Goal: Task Accomplishment & Management: Complete application form

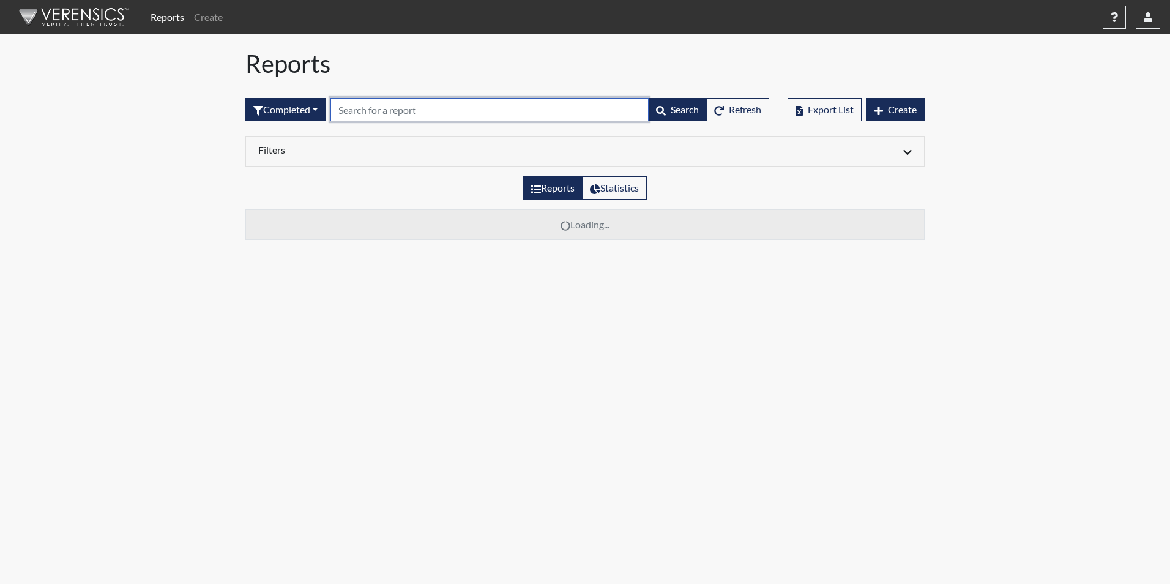
click at [356, 111] on input "text" at bounding box center [489, 109] width 318 height 23
type input "0092"
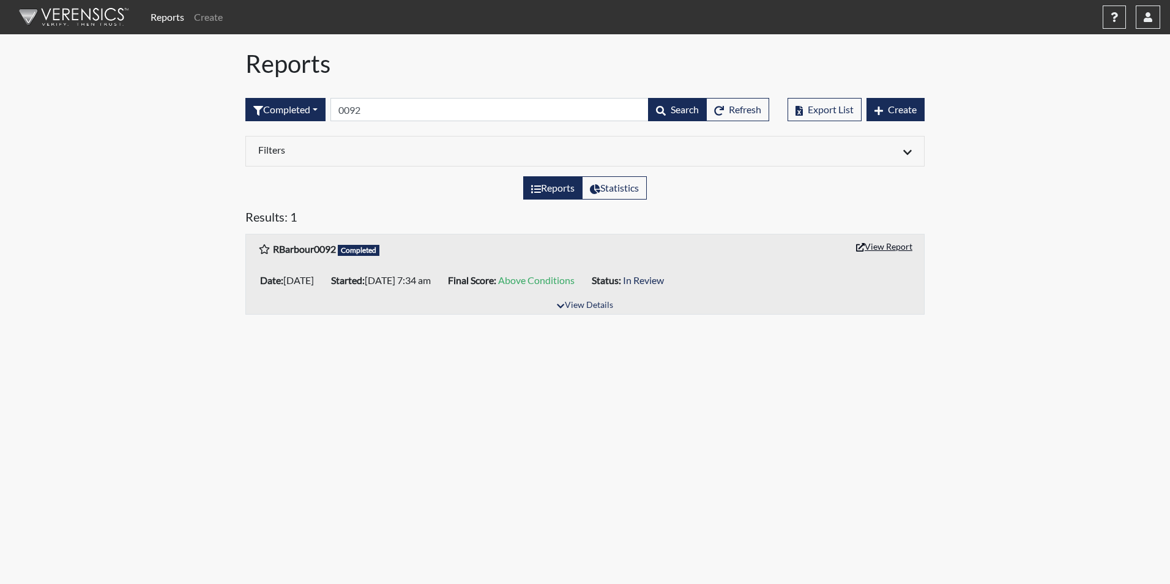
click at [872, 243] on button "View Report" at bounding box center [884, 246] width 67 height 19
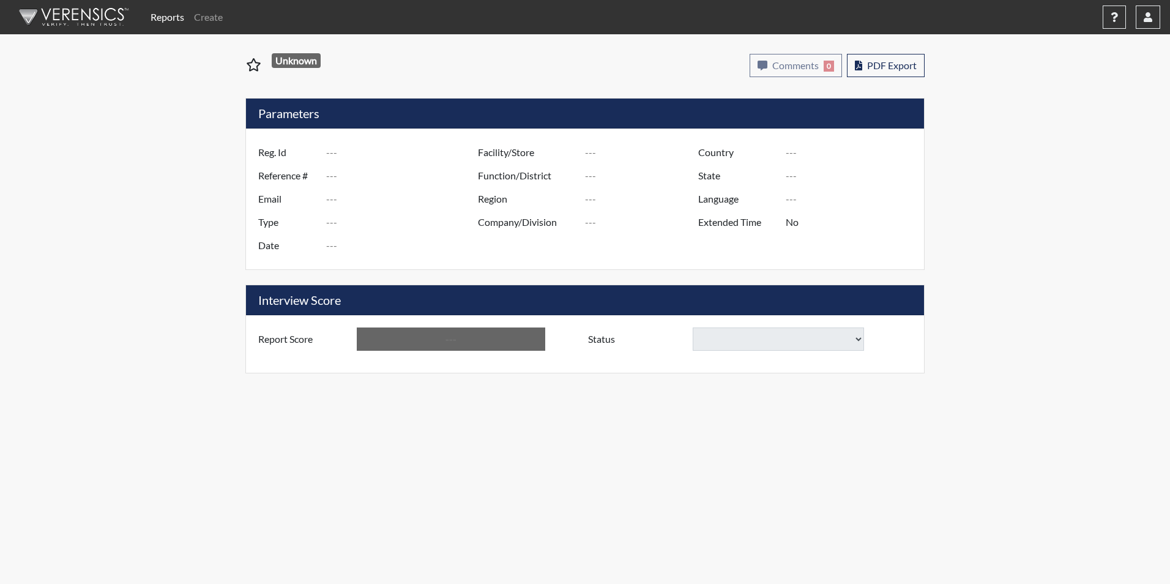
type input "RBarbour0092"
type input "51017"
type input "barbourr28@gmail.com"
type input "Corrections Pre-Employment"
type input "Aug 29, 2025"
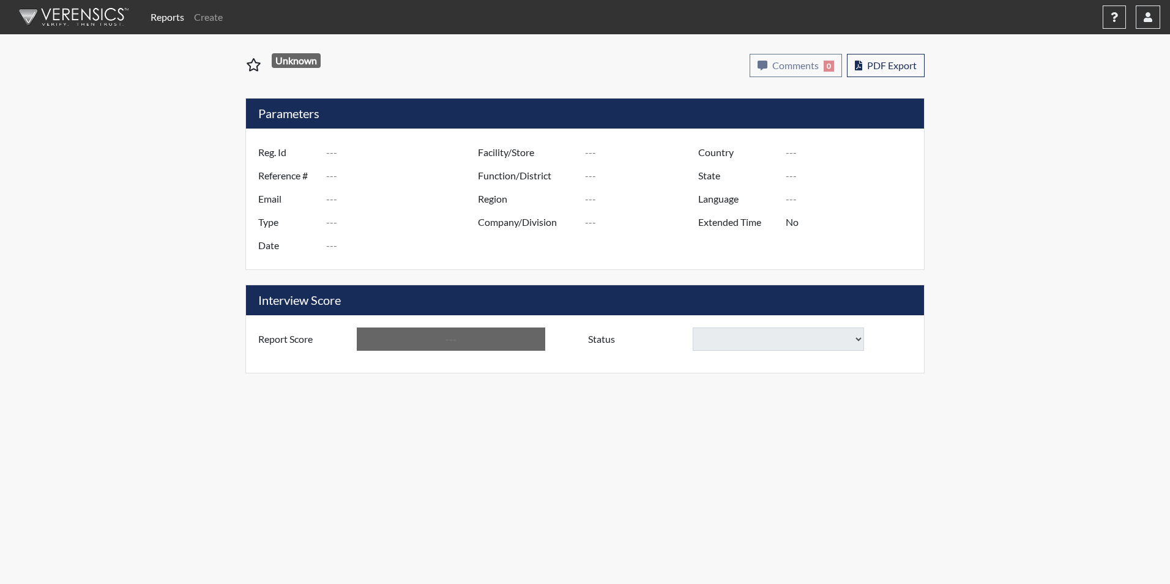
type input "Kershaw CI"
type input "[GEOGRAPHIC_DATA]"
type input "[US_STATE]"
type input "English"
type input "Yes"
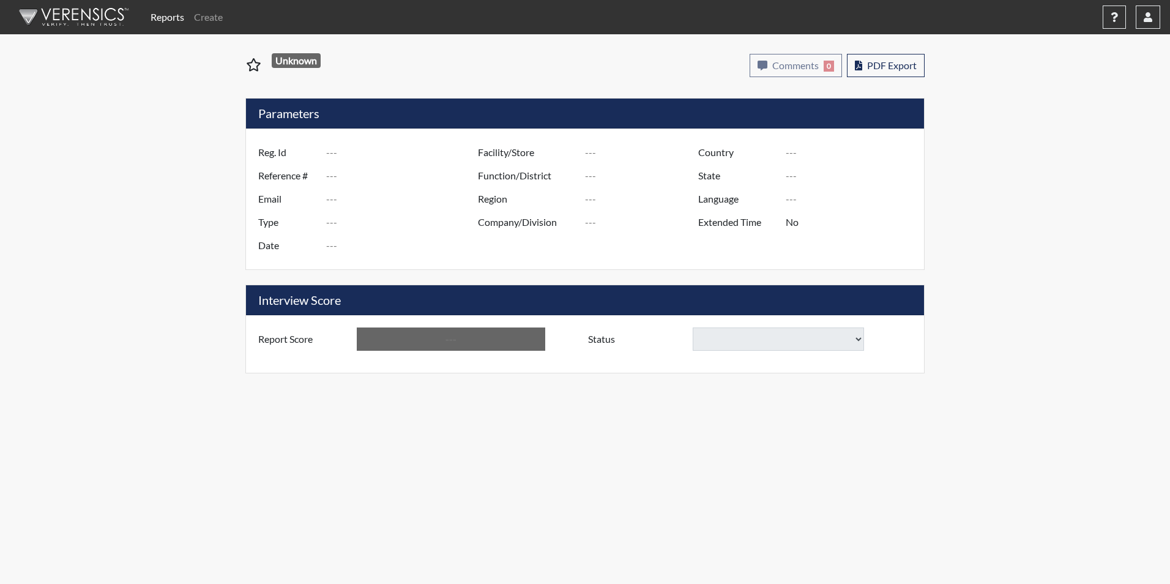
type input "Above Conditions"
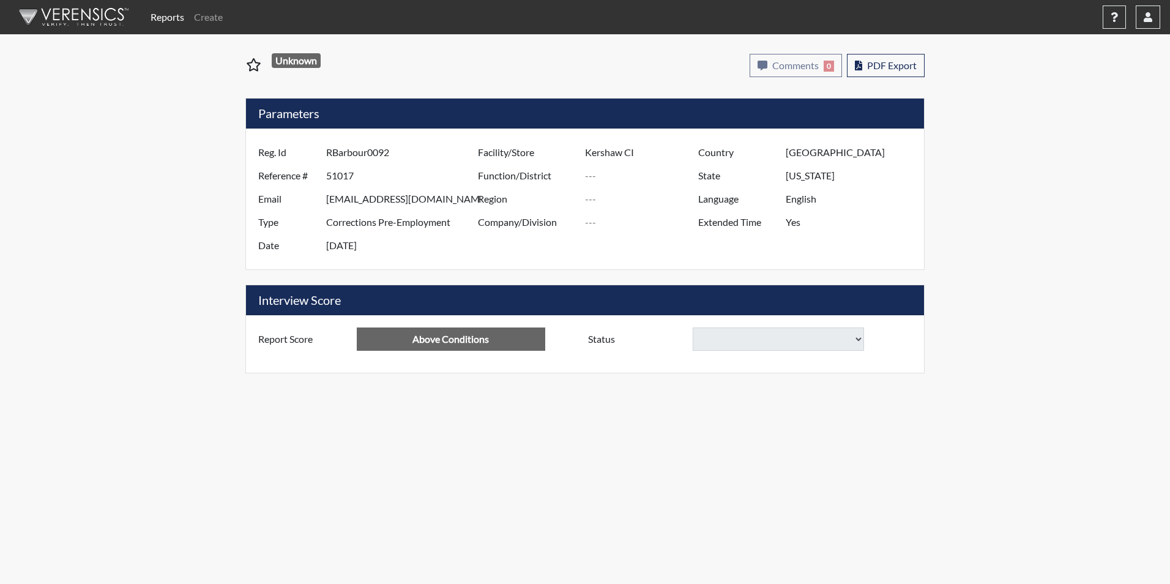
select select
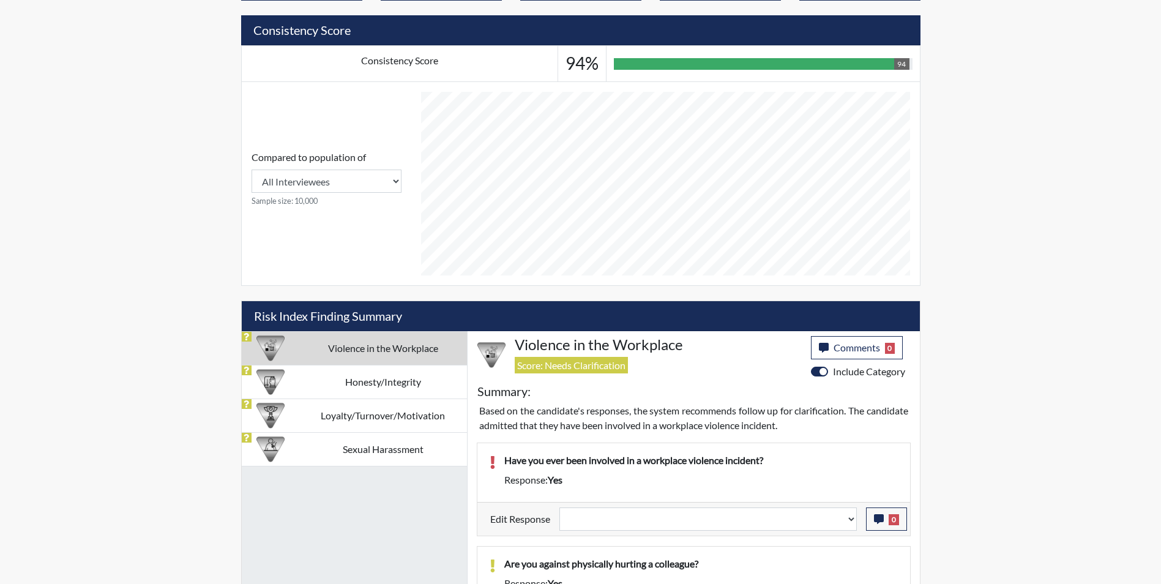
scroll to position [551, 0]
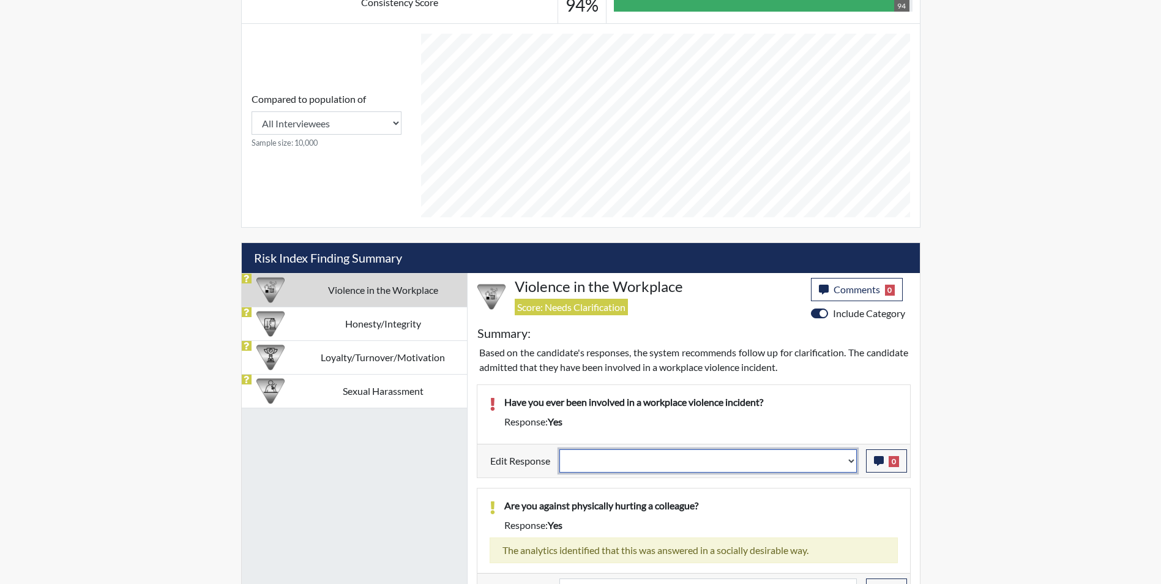
click at [657, 455] on select "Question is not relevant. Results will be updated. Reasonable explanation provi…" at bounding box center [707, 460] width 297 height 23
select select "reasonable-explanation-provided"
click at [559, 449] on select "Question is not relevant. Results will be updated. Reasonable explanation provi…" at bounding box center [707, 460] width 297 height 23
select select
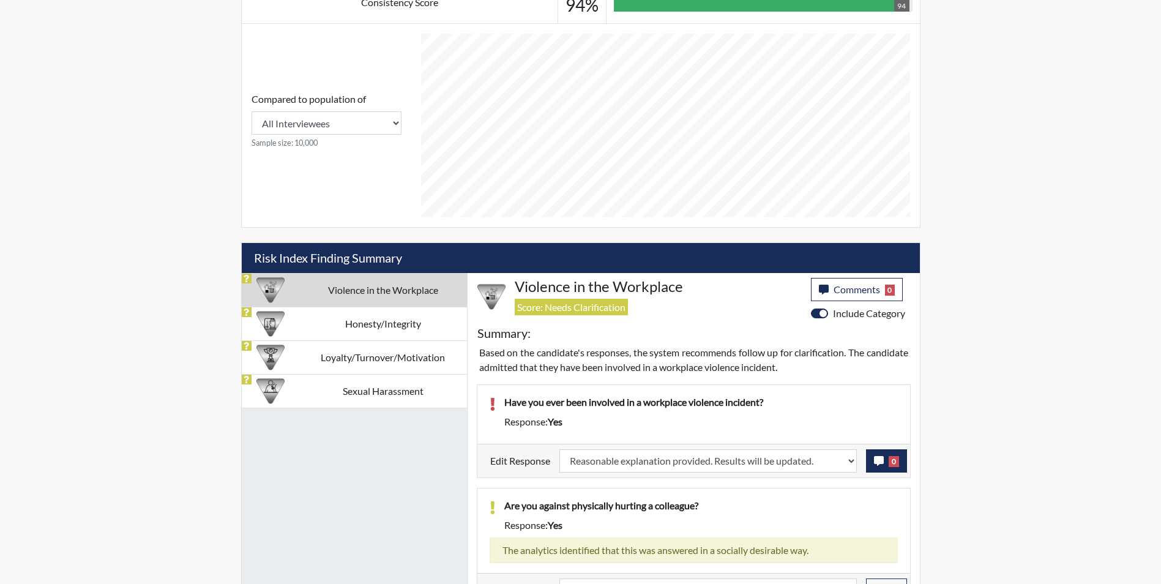
select select
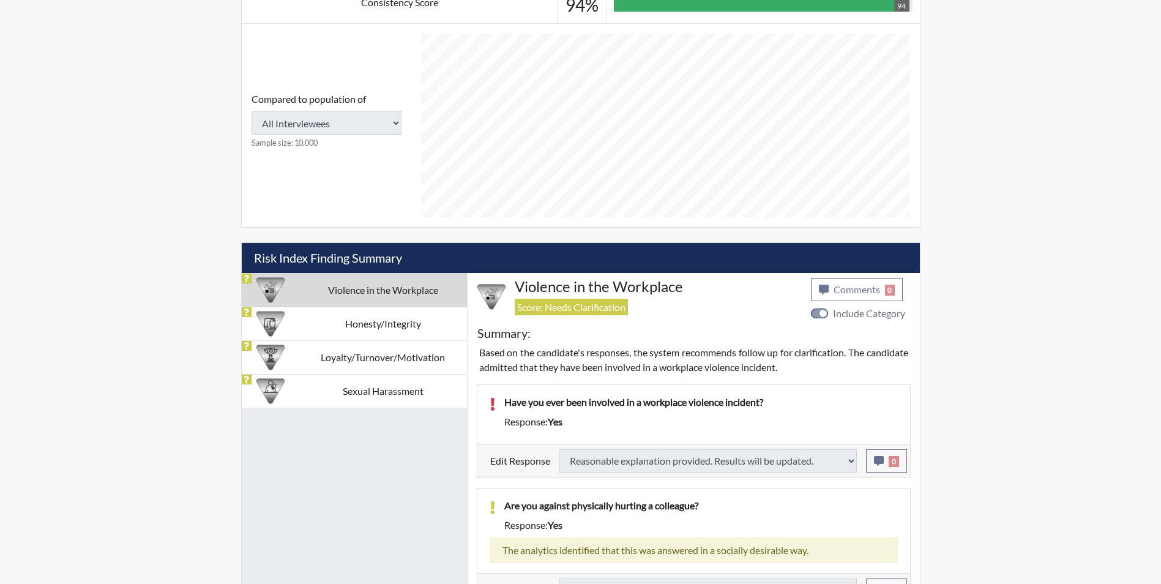
select select
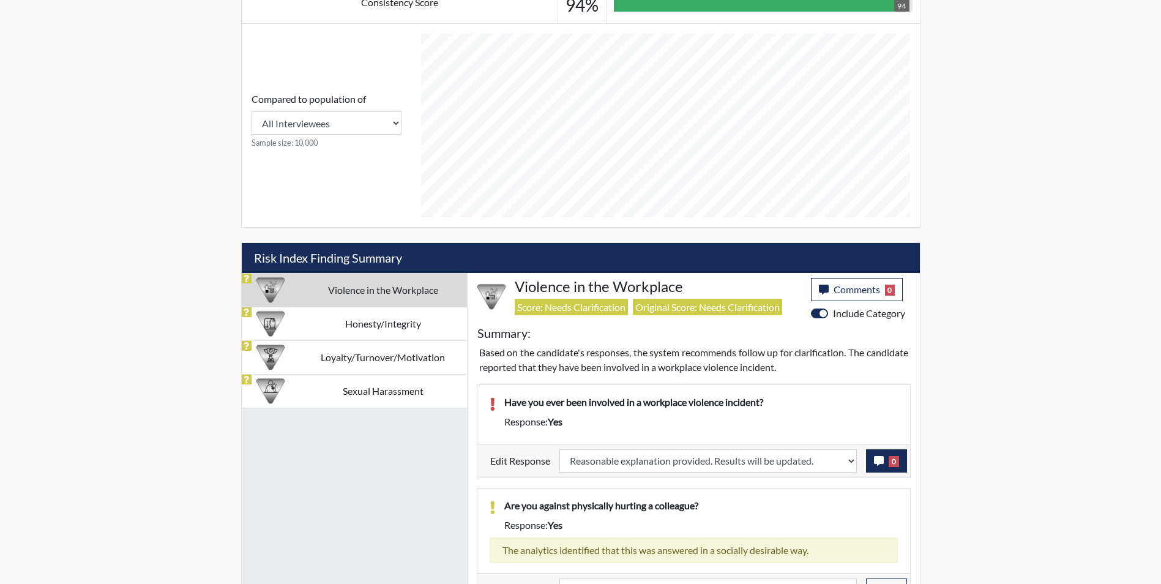
scroll to position [203, 509]
click at [876, 461] on icon "button" at bounding box center [879, 461] width 10 height 10
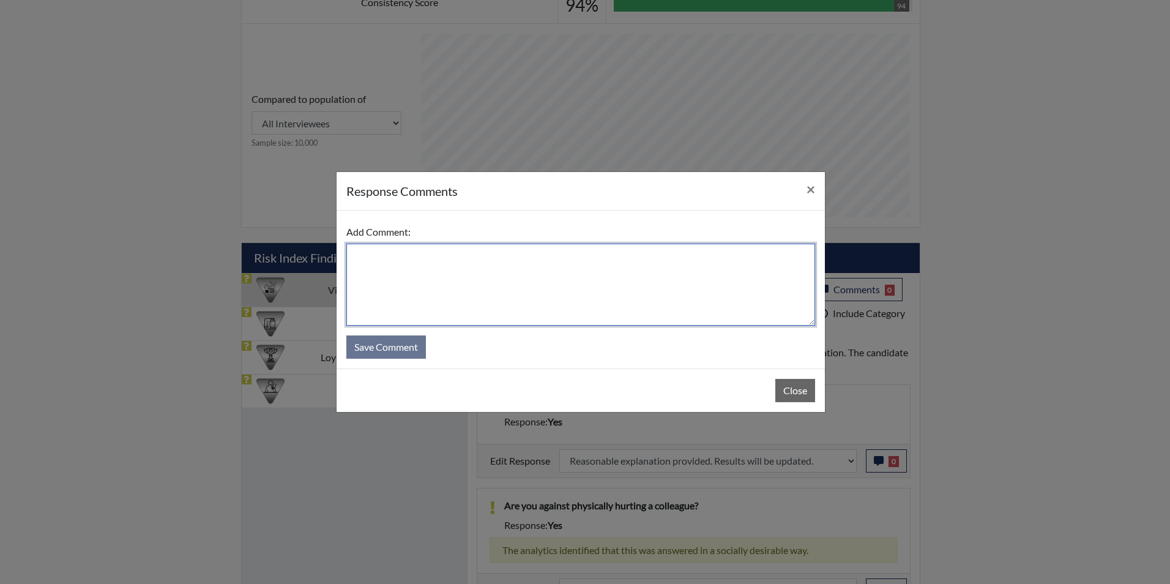
click at [463, 296] on textarea at bounding box center [580, 285] width 469 height 82
type textarea "Applicant answered no"
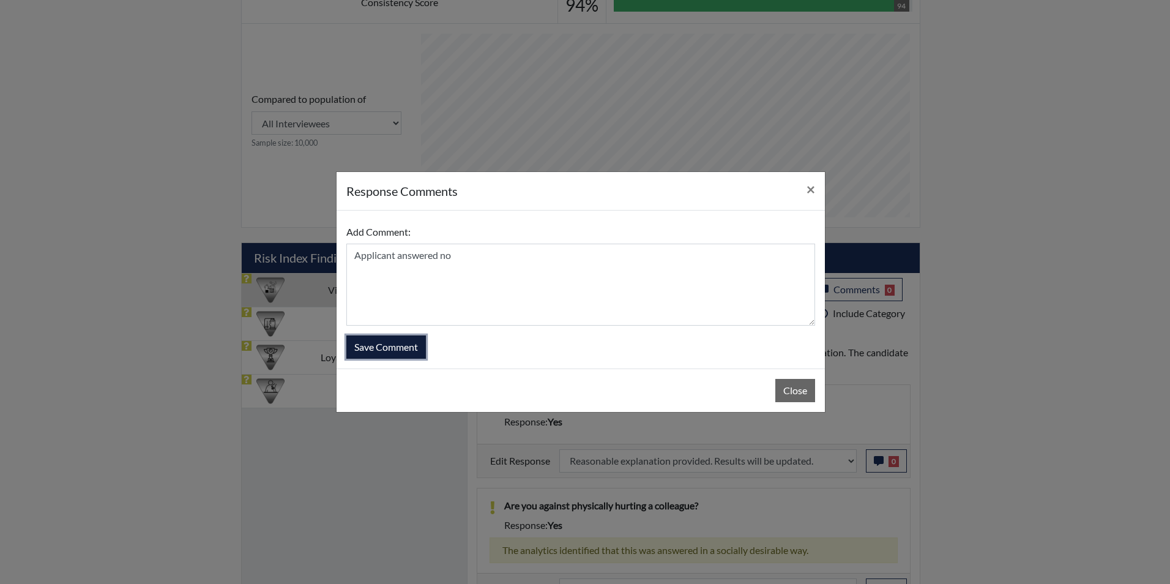
click at [382, 348] on button "Save Comment" at bounding box center [386, 346] width 80 height 23
select select
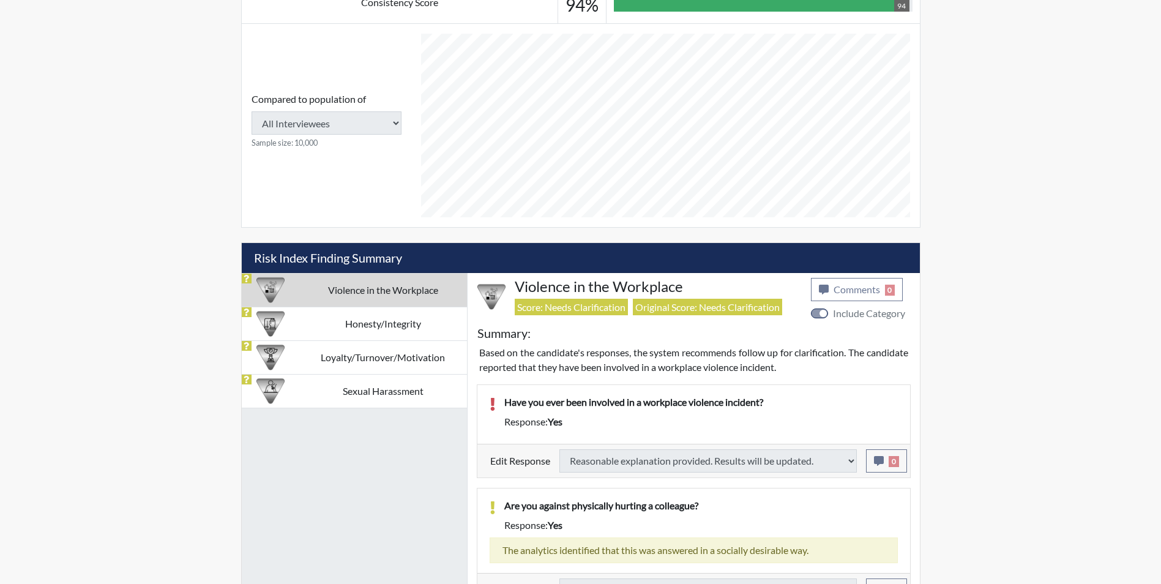
select select
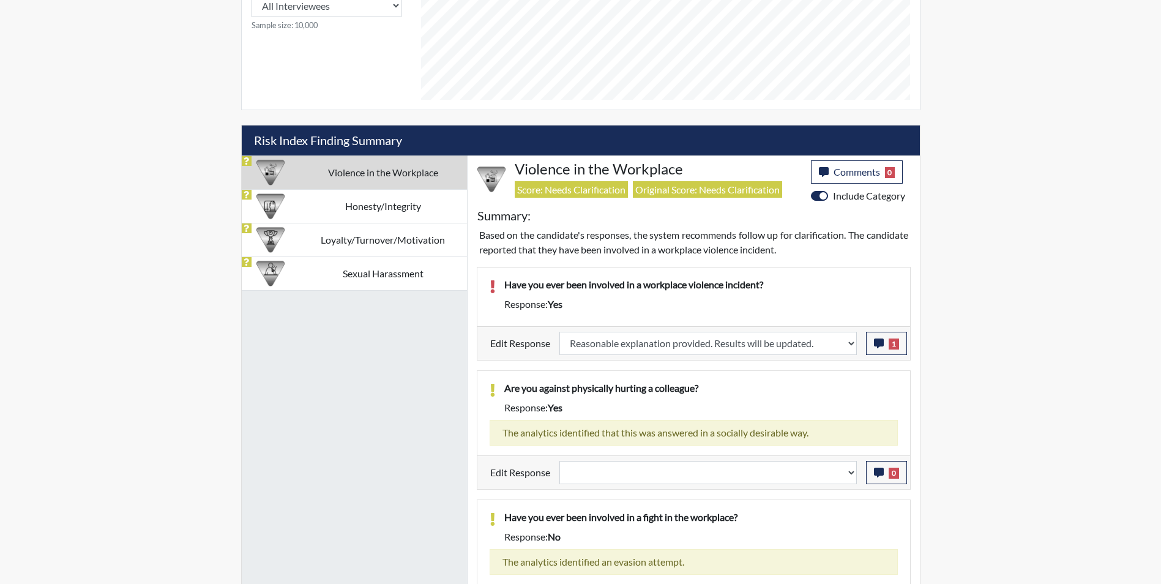
scroll to position [673, 0]
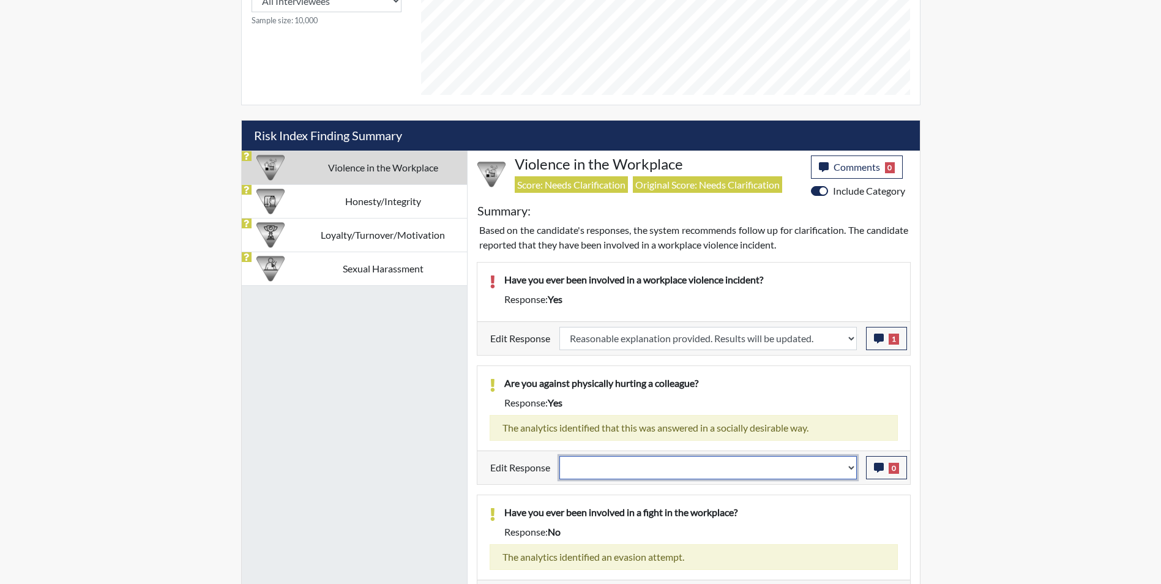
click at [582, 468] on select "Question is not relevant. Results will be updated. Reasonable explanation provi…" at bounding box center [707, 467] width 297 height 23
select select "reasonable-explanation-provided"
click at [559, 456] on select "Question is not relevant. Results will be updated. Reasonable explanation provi…" at bounding box center [707, 467] width 297 height 23
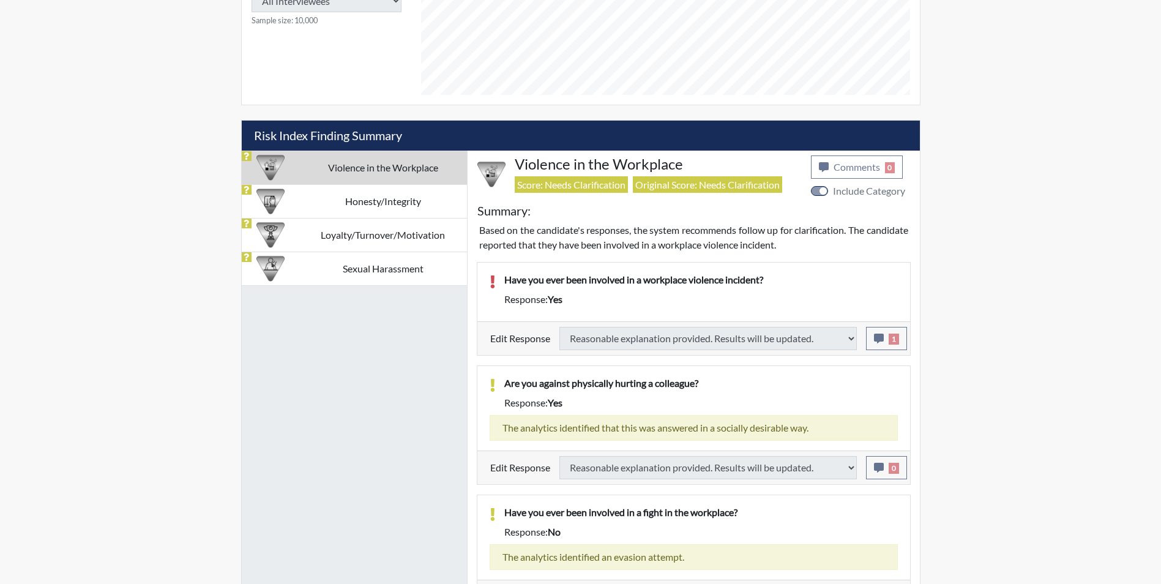
select select
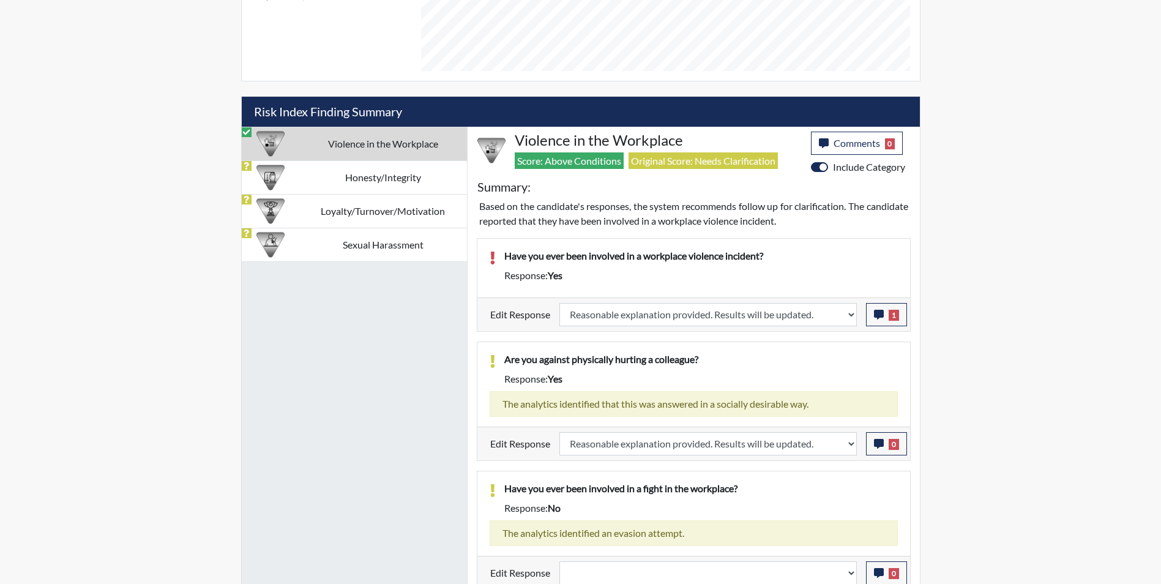
scroll to position [704, 0]
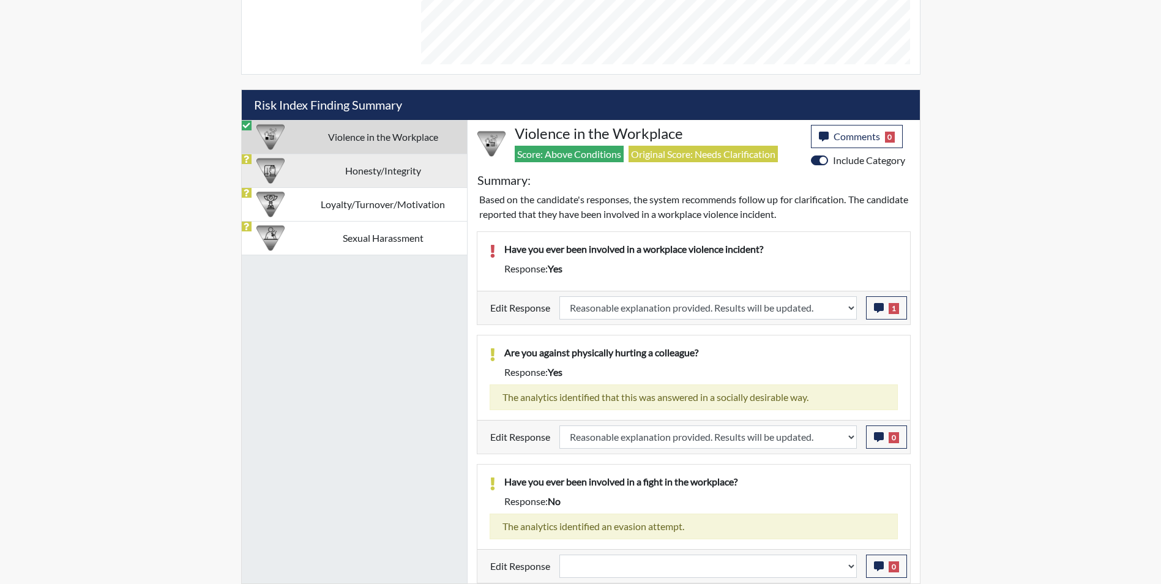
click at [319, 172] on td "Honesty/Integrity" at bounding box center [383, 171] width 168 height 34
select select
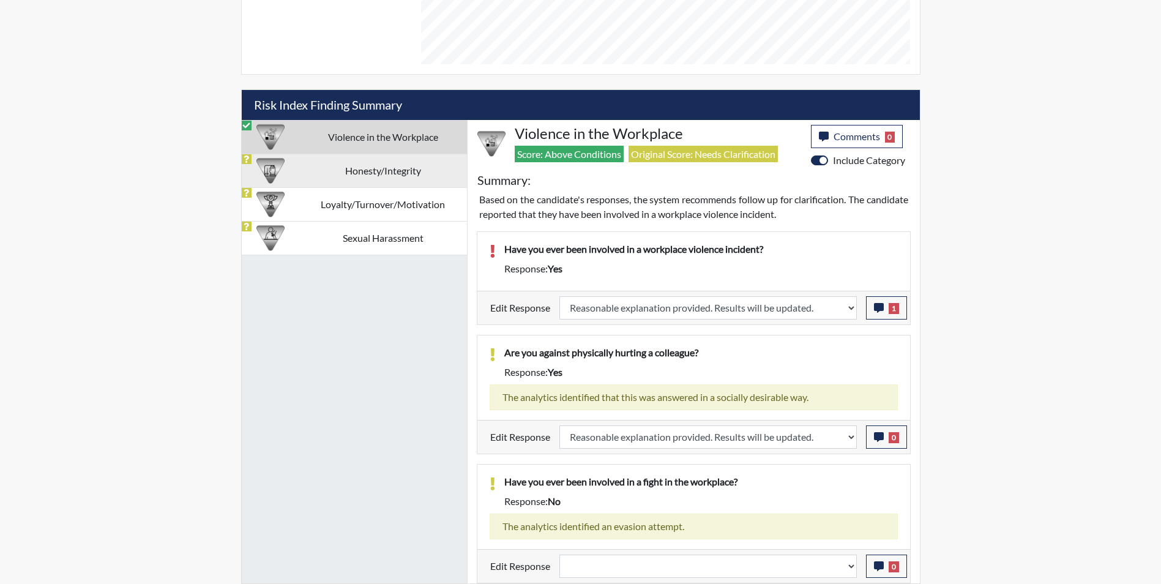
select select
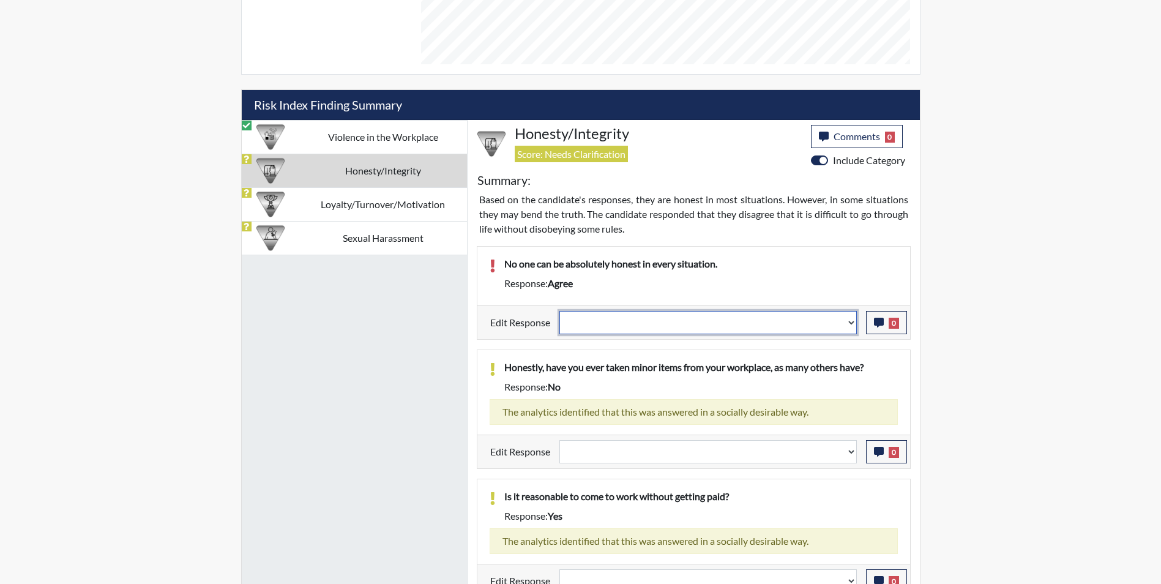
click at [585, 323] on select "Question is not relevant. Results will be updated. Reasonable explanation provi…" at bounding box center [707, 322] width 297 height 23
select select "reasonable-explanation-provided"
click at [559, 311] on select "Question is not relevant. Results will be updated. Reasonable explanation provi…" at bounding box center [707, 322] width 297 height 23
select select
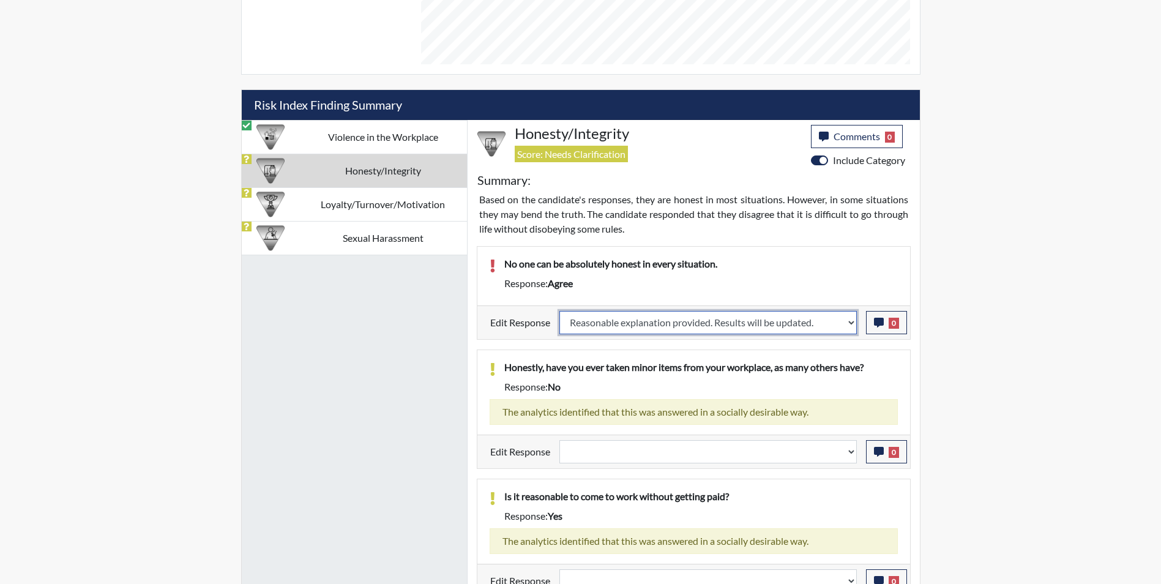
select select
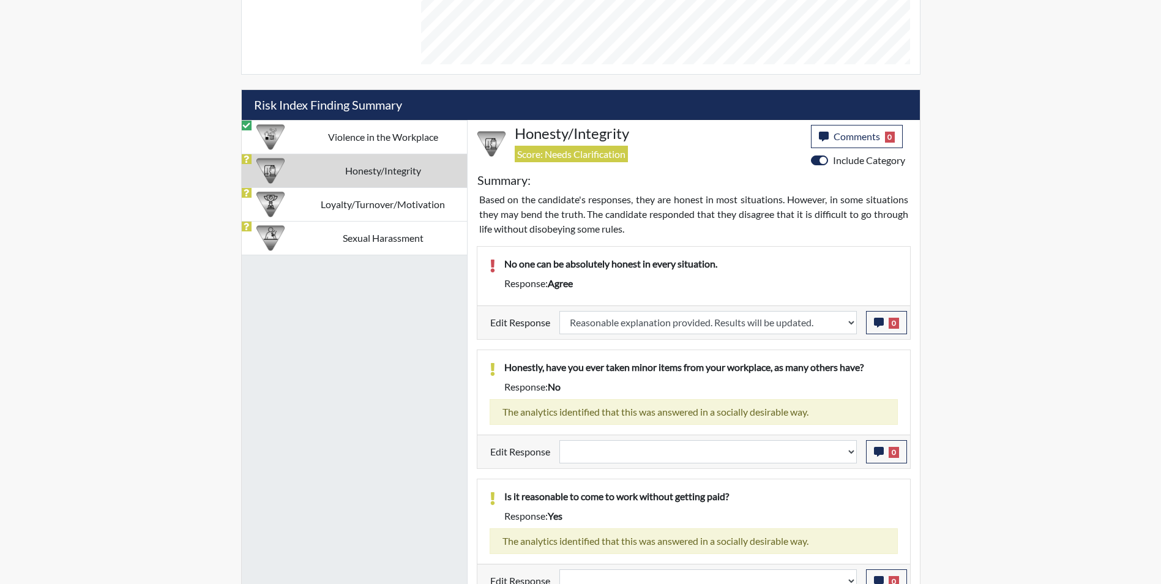
select select
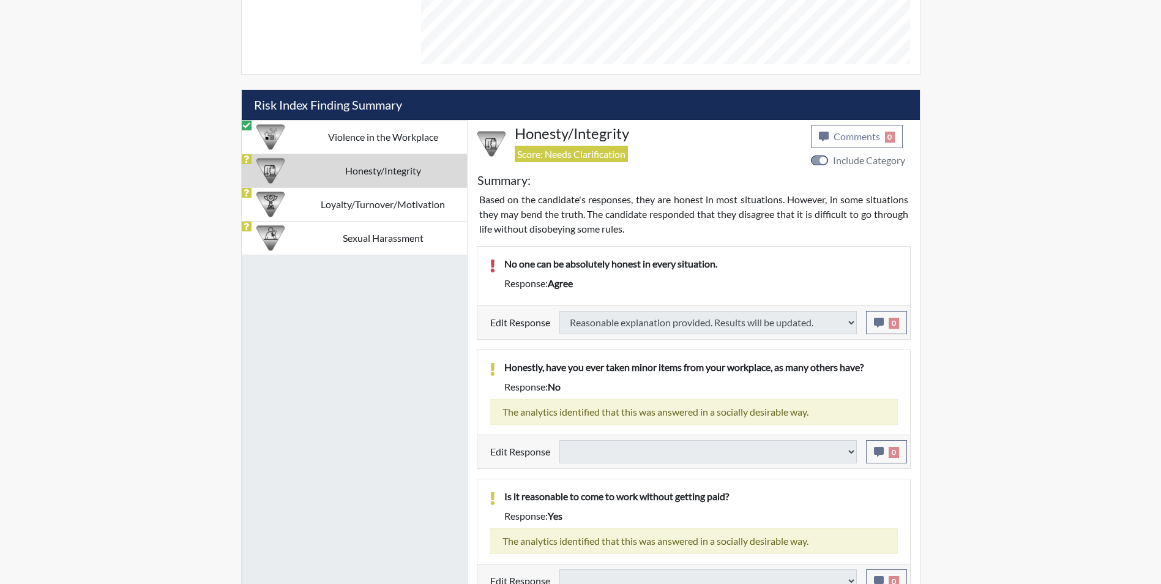
select select
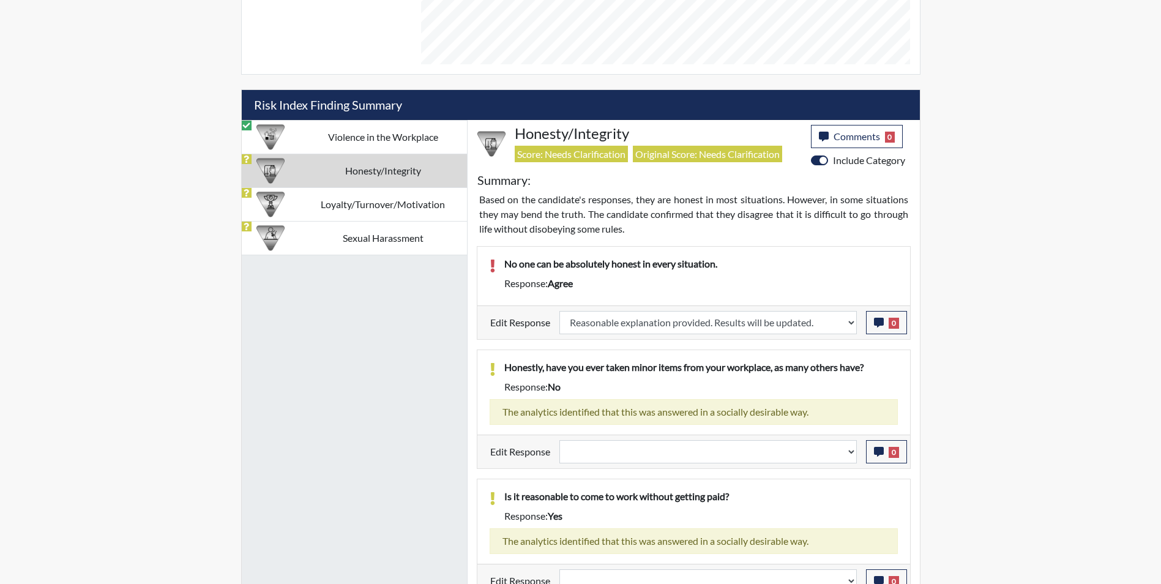
scroll to position [203, 509]
click at [879, 325] on icon "button" at bounding box center [879, 323] width 10 height 10
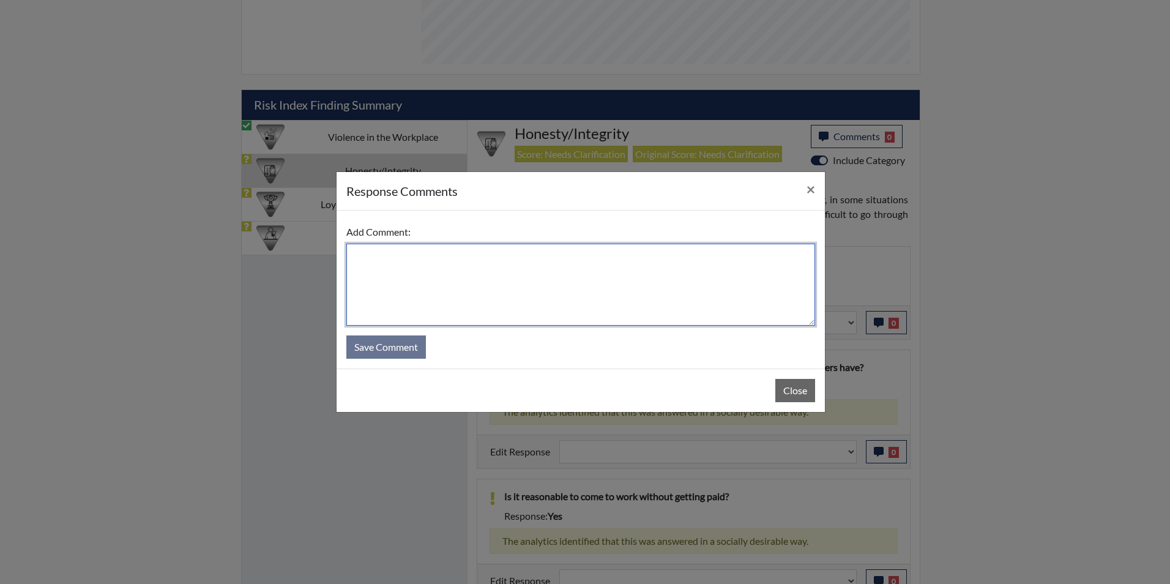
click at [493, 286] on textarea at bounding box center [580, 285] width 469 height 82
type textarea "Applicant disagrees"
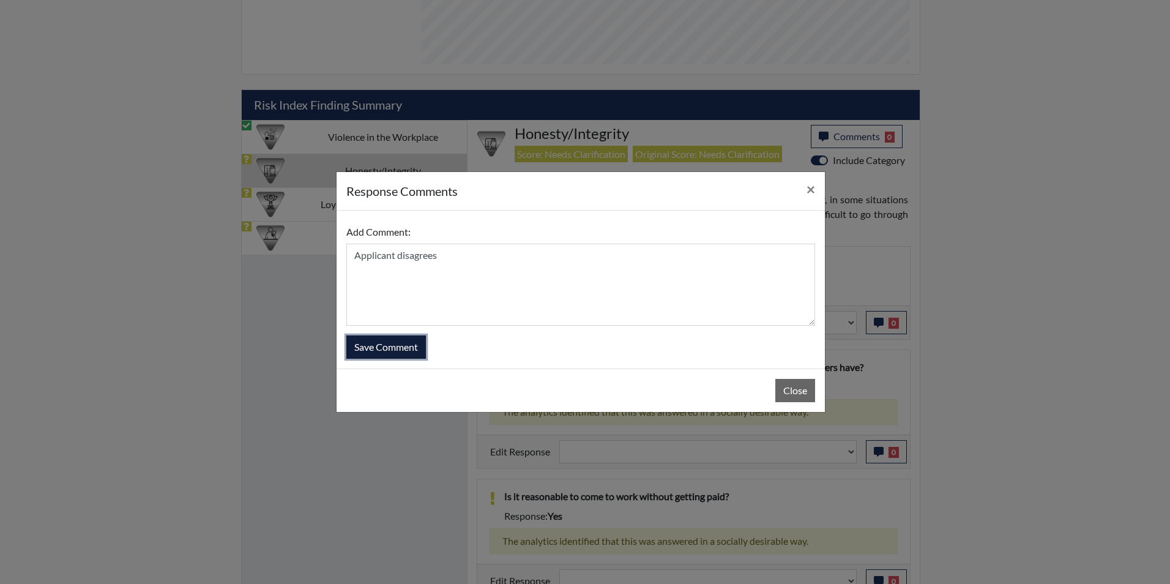
click at [384, 348] on button "Save Comment" at bounding box center [386, 346] width 80 height 23
select select
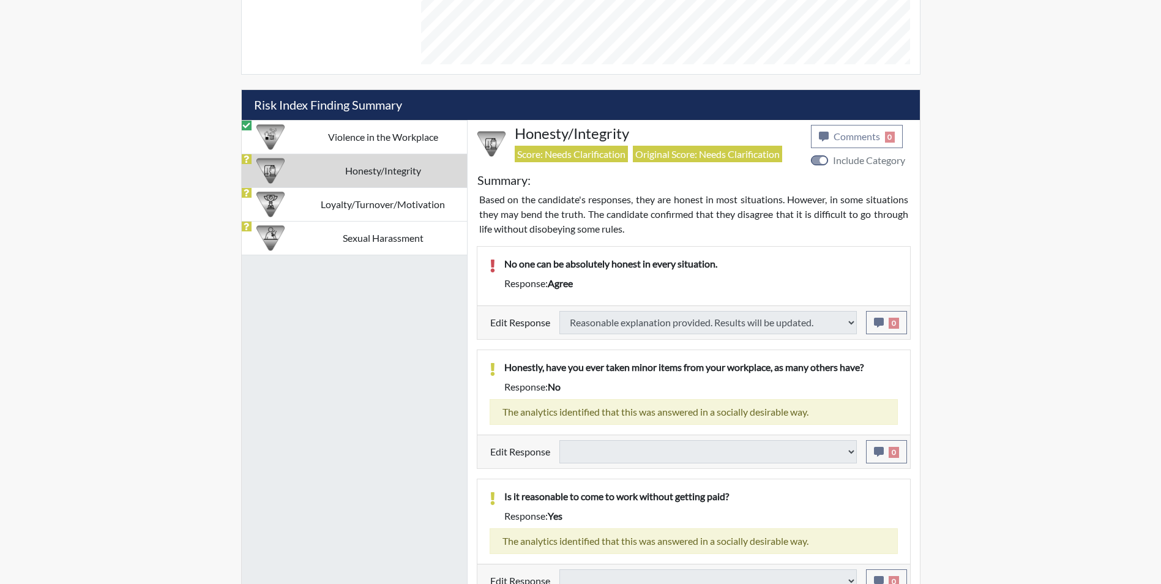
select select
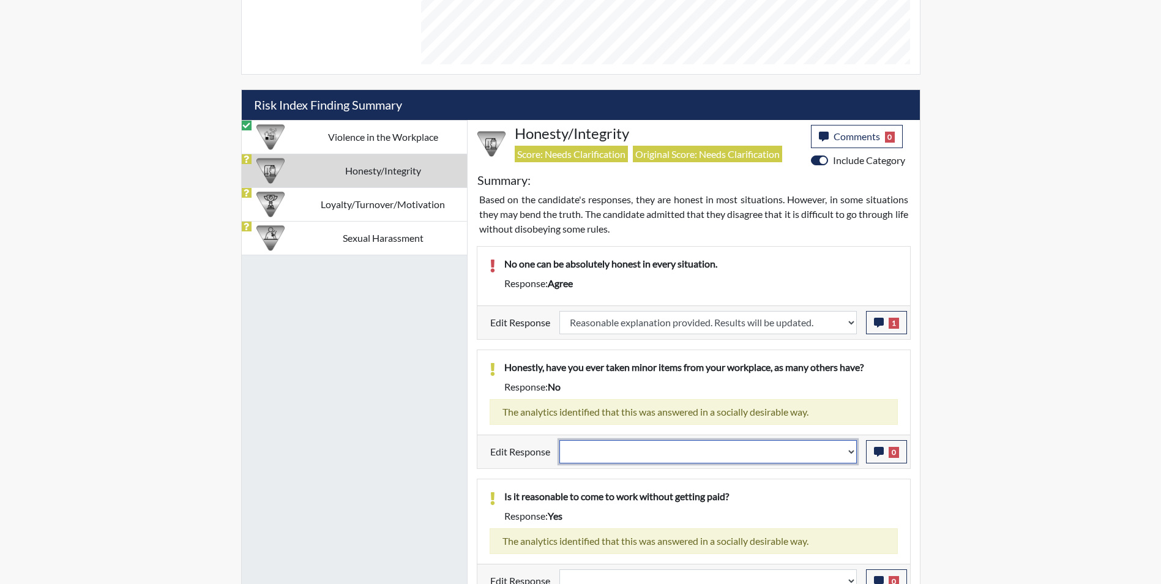
click at [657, 457] on select "Question is not relevant. Results will be updated. Reasonable explanation provi…" at bounding box center [707, 451] width 297 height 23
select select "reasonable-explanation-provided"
click at [559, 440] on select "Question is not relevant. Results will be updated. Reasonable explanation provi…" at bounding box center [707, 451] width 297 height 23
select select
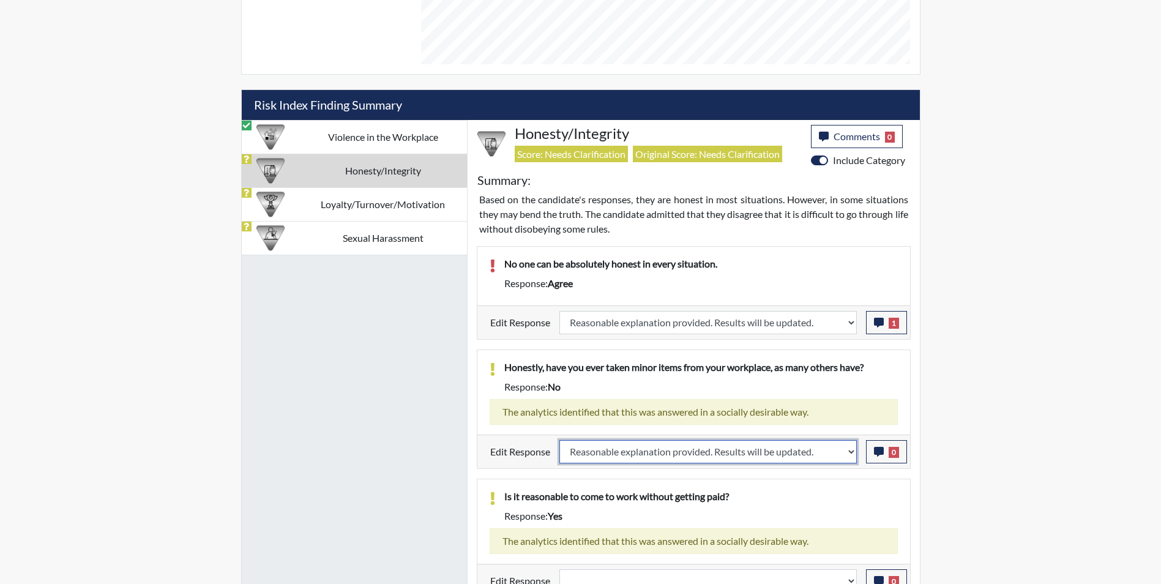
select select
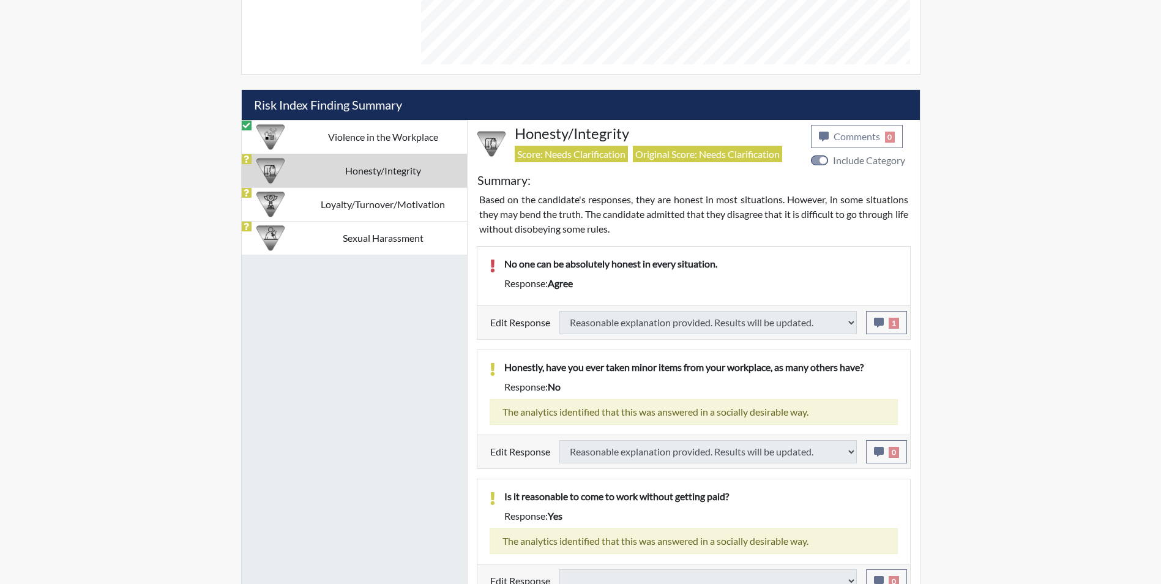
select select
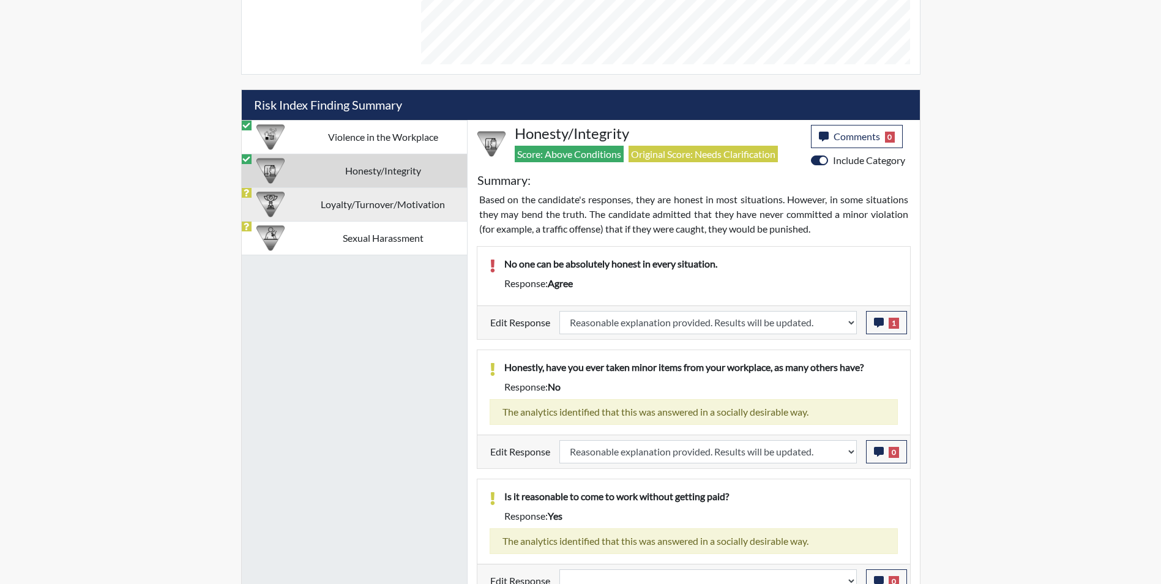
click at [338, 207] on td "Loyalty/Turnover/Motivation" at bounding box center [383, 204] width 168 height 34
select select
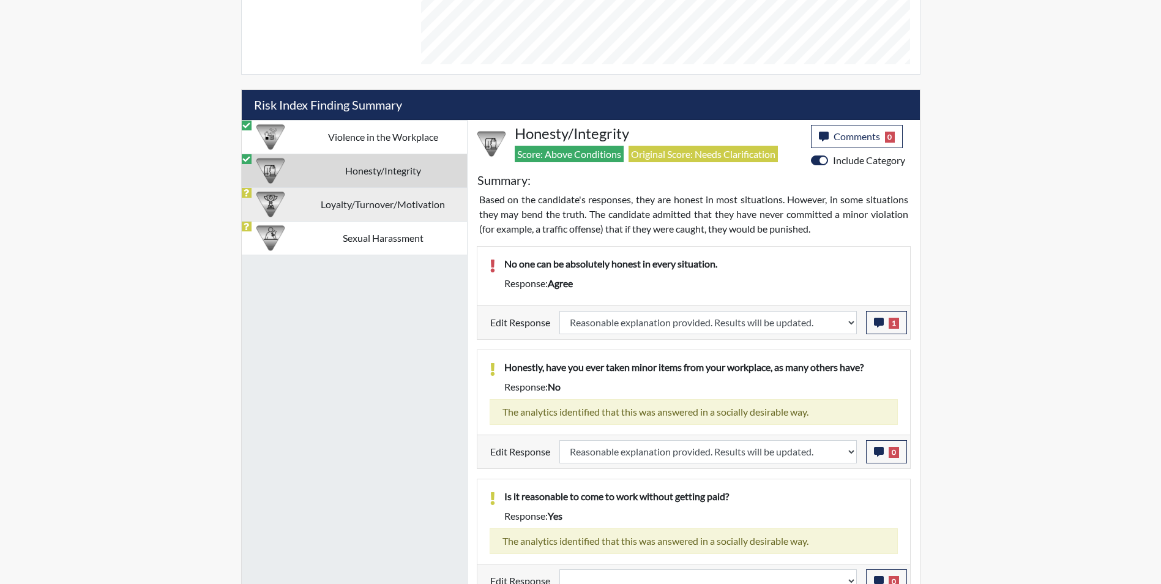
select select
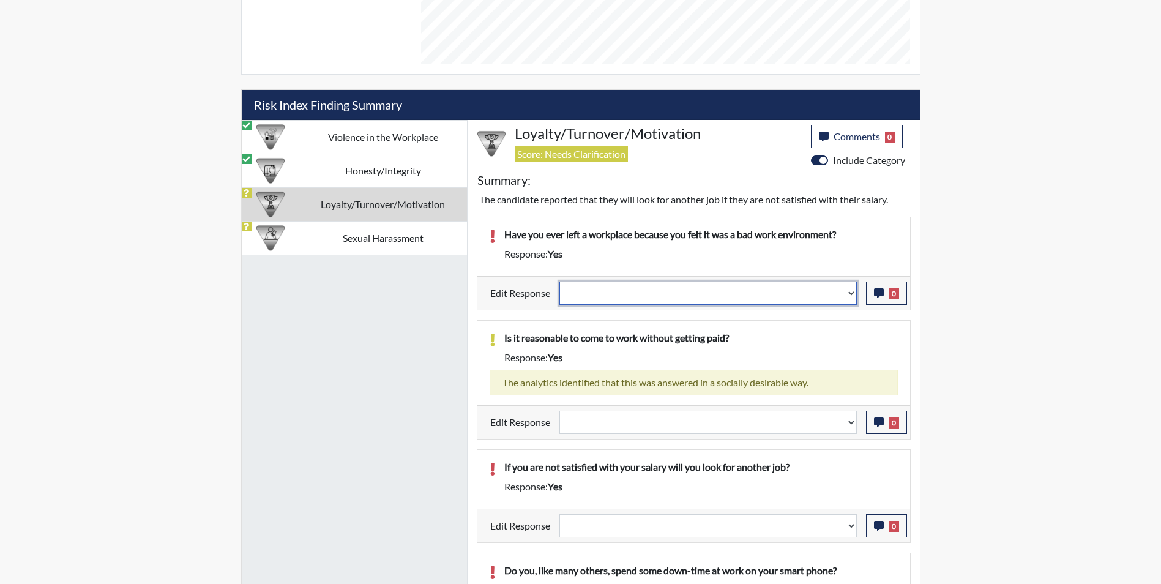
click at [622, 294] on select "Question is not relevant. Results will be updated. Reasonable explanation provi…" at bounding box center [707, 292] width 297 height 23
select select "reasonable-explanation-provided"
click at [559, 281] on select "Question is not relevant. Results will be updated. Reasonable explanation provi…" at bounding box center [707, 292] width 297 height 23
select select
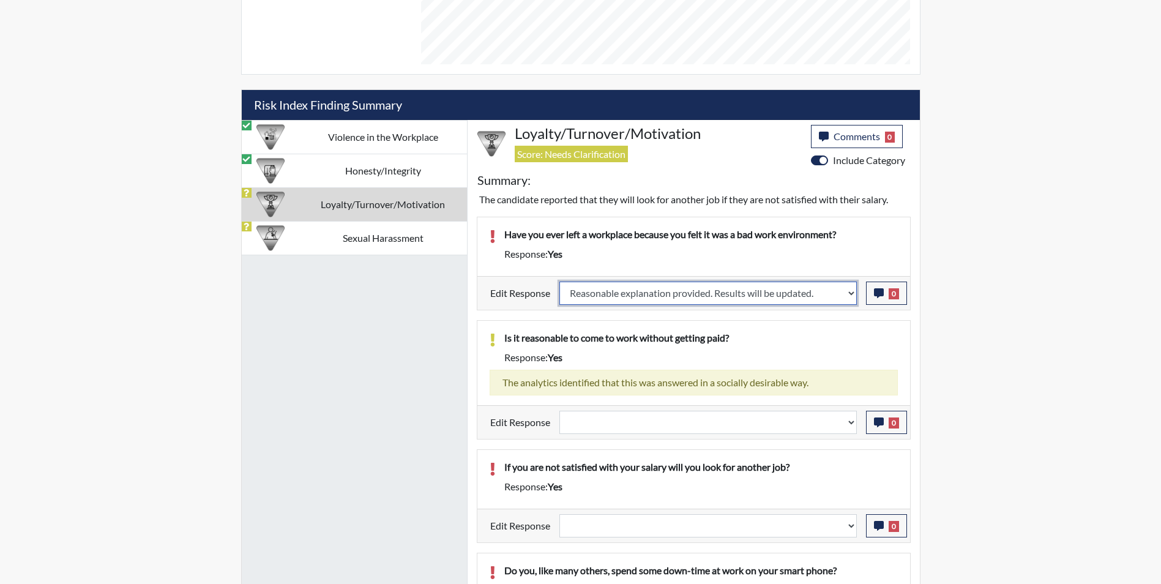
select select
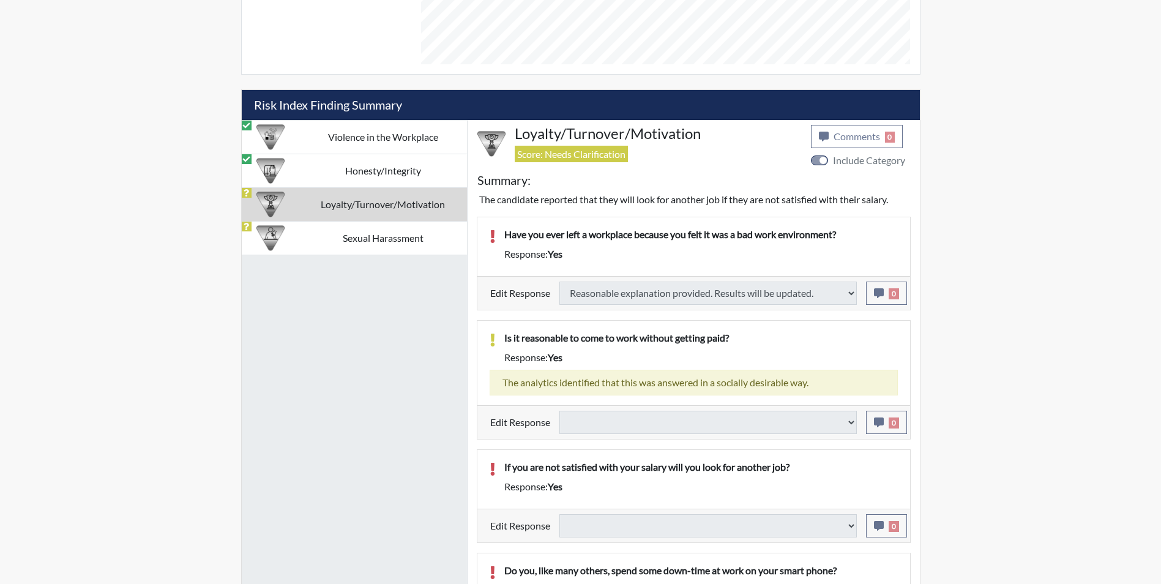
select select
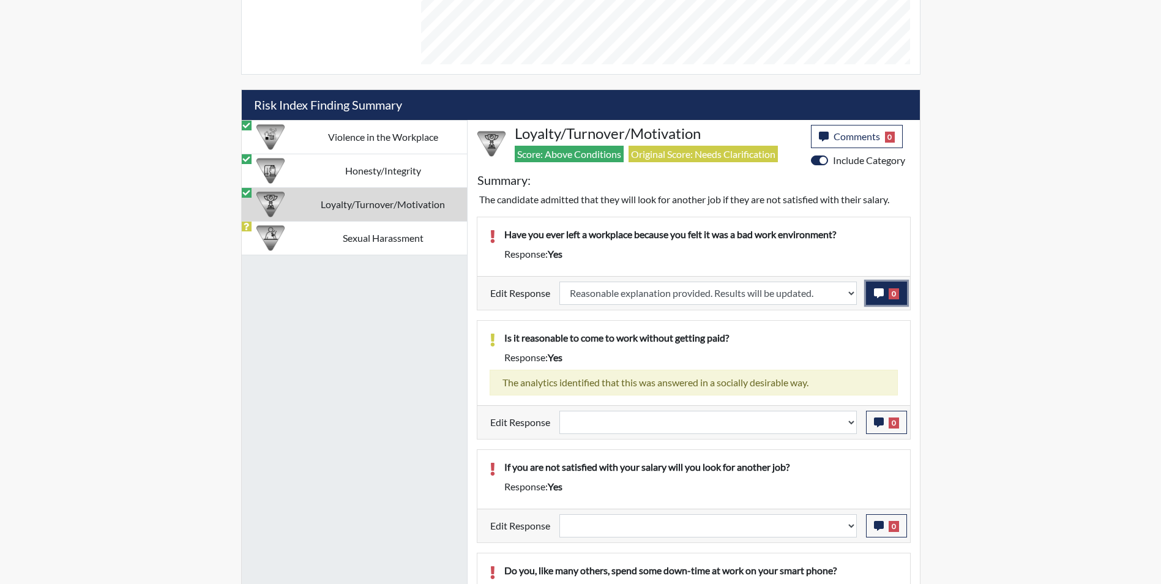
click at [873, 294] on button "0" at bounding box center [886, 292] width 41 height 23
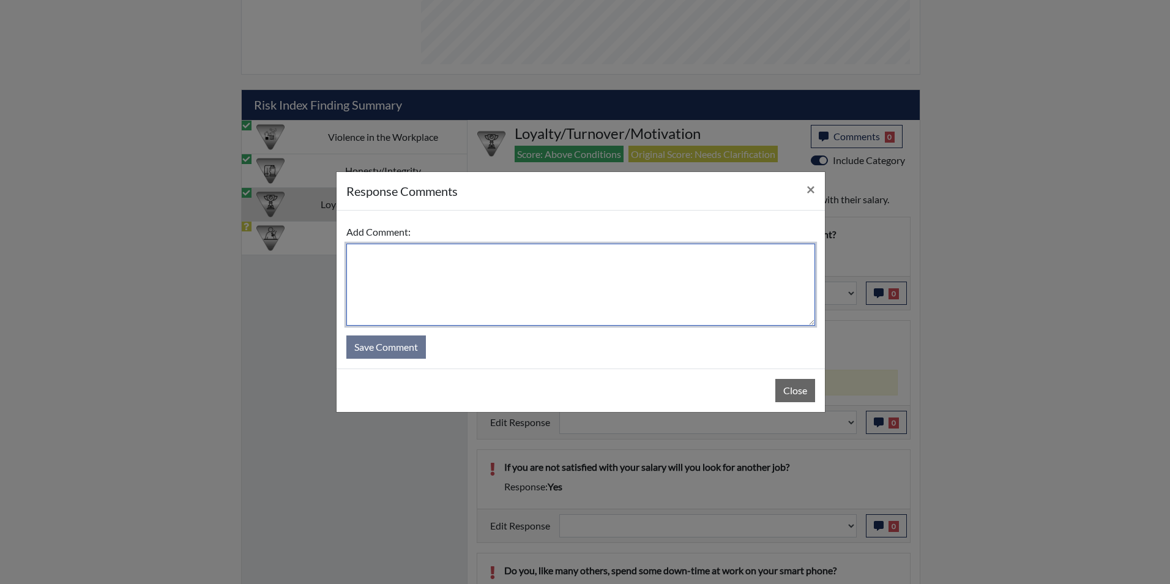
click at [499, 265] on textarea at bounding box center [580, 285] width 469 height 82
type textarea "There were several safety violations at this work place"
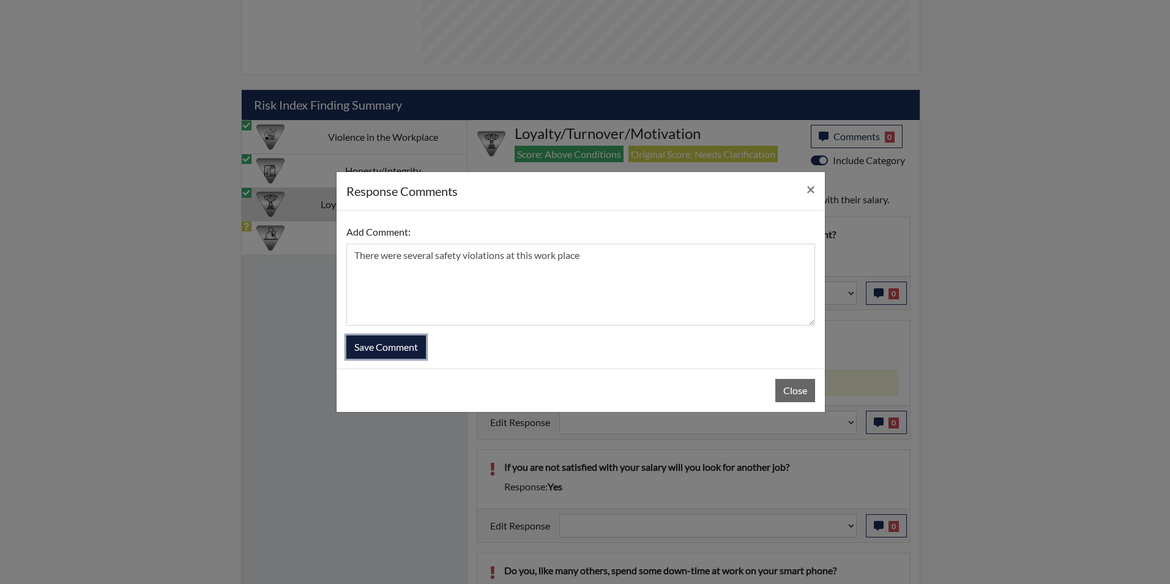
click at [379, 348] on button "Save Comment" at bounding box center [386, 346] width 80 height 23
select select
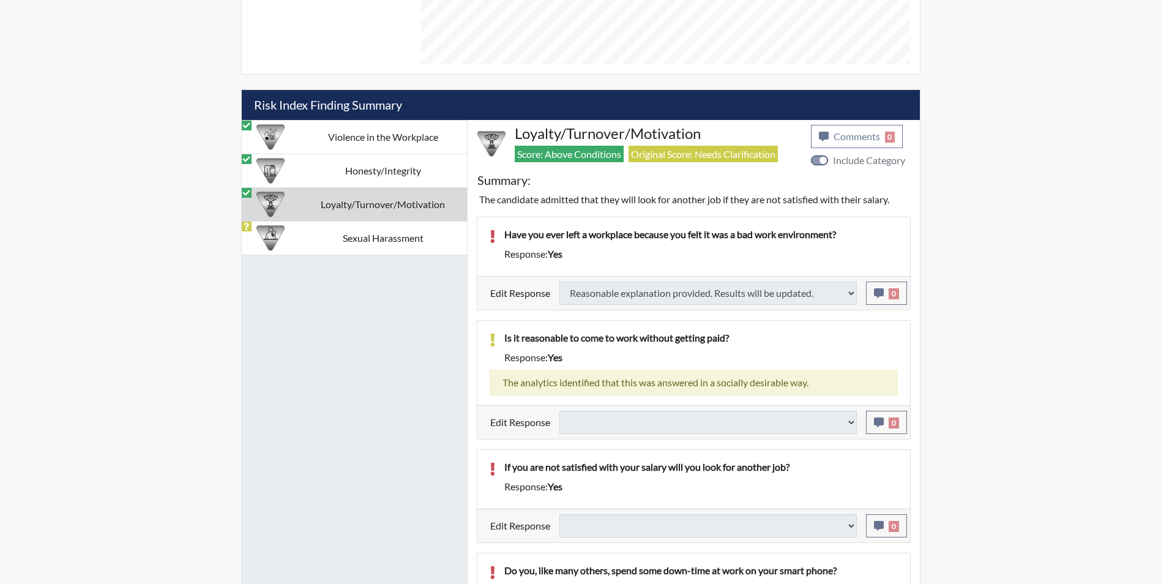
select select
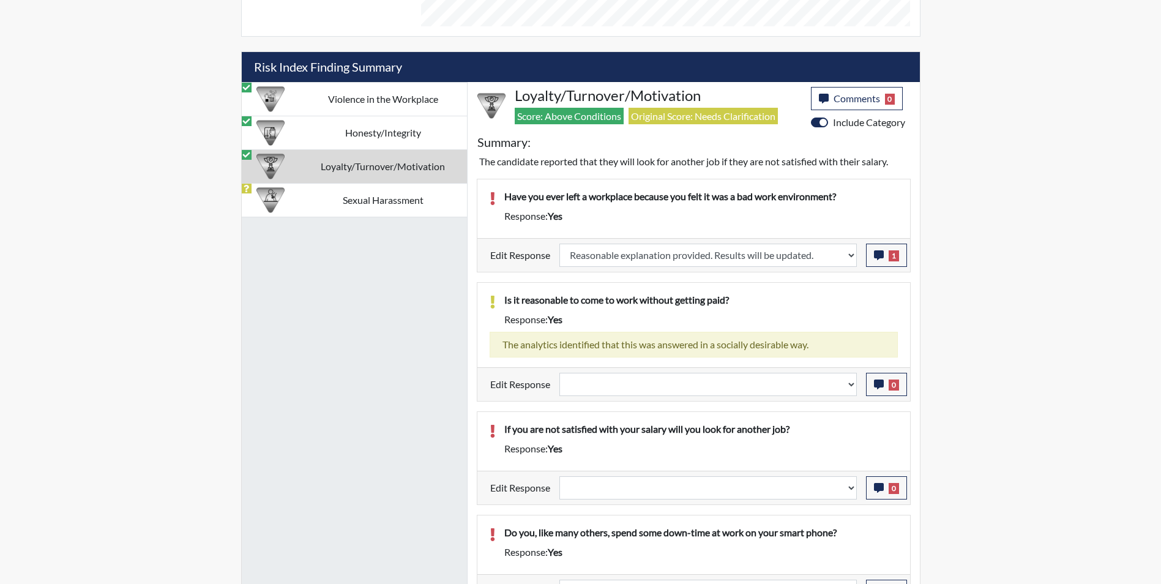
scroll to position [767, 0]
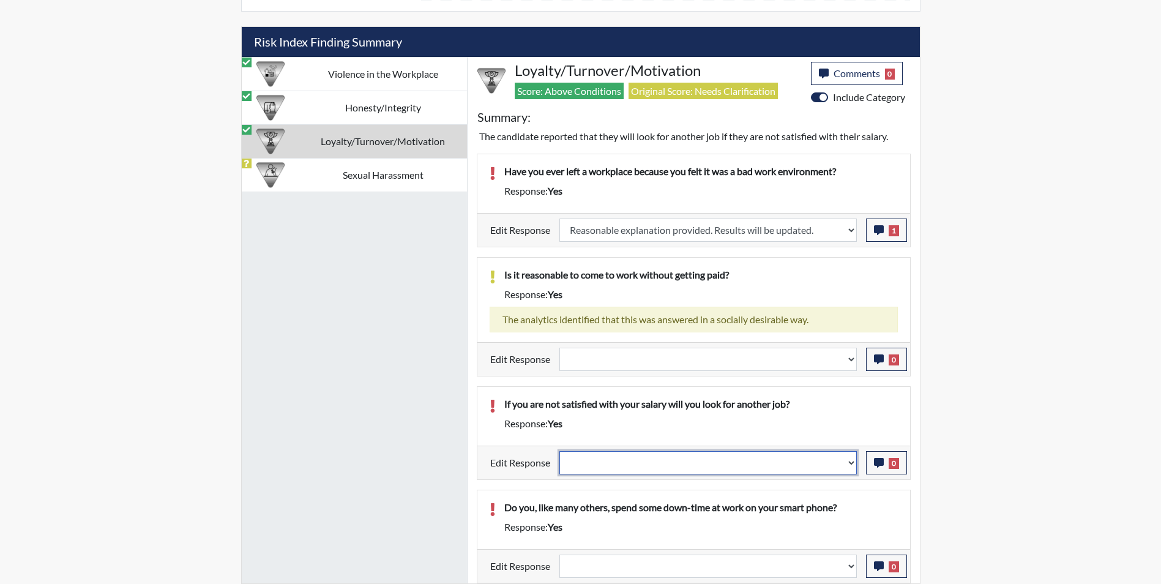
click at [636, 468] on select "Question is not relevant. Results will be updated. Reasonable explanation provi…" at bounding box center [707, 462] width 297 height 23
select select "reasonable-explanation-provided"
click at [559, 451] on select "Question is not relevant. Results will be updated. Reasonable explanation provi…" at bounding box center [707, 462] width 297 height 23
select select
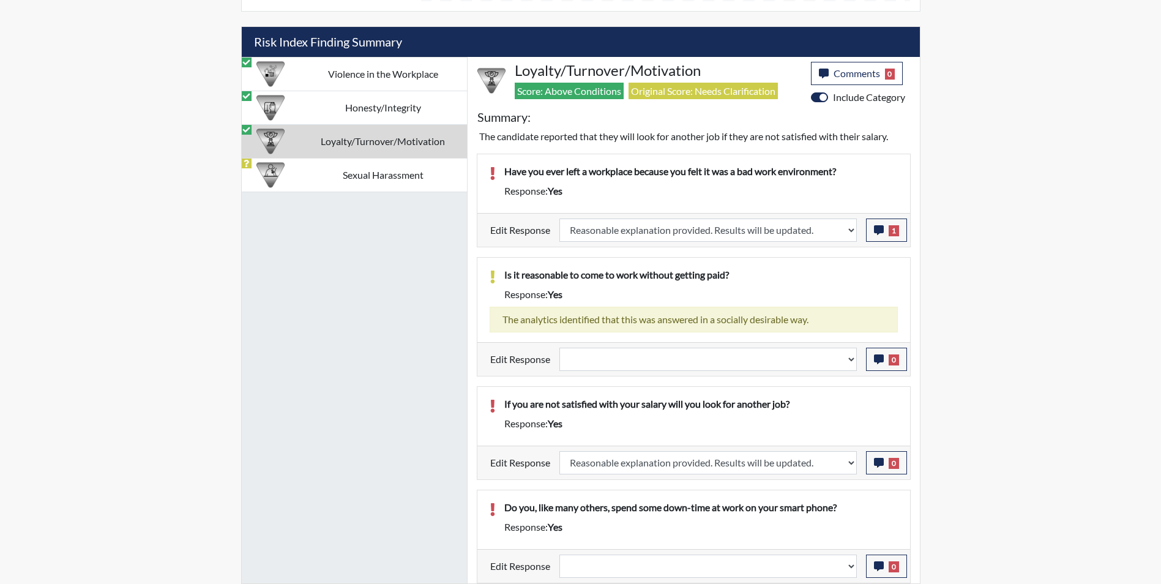
select select
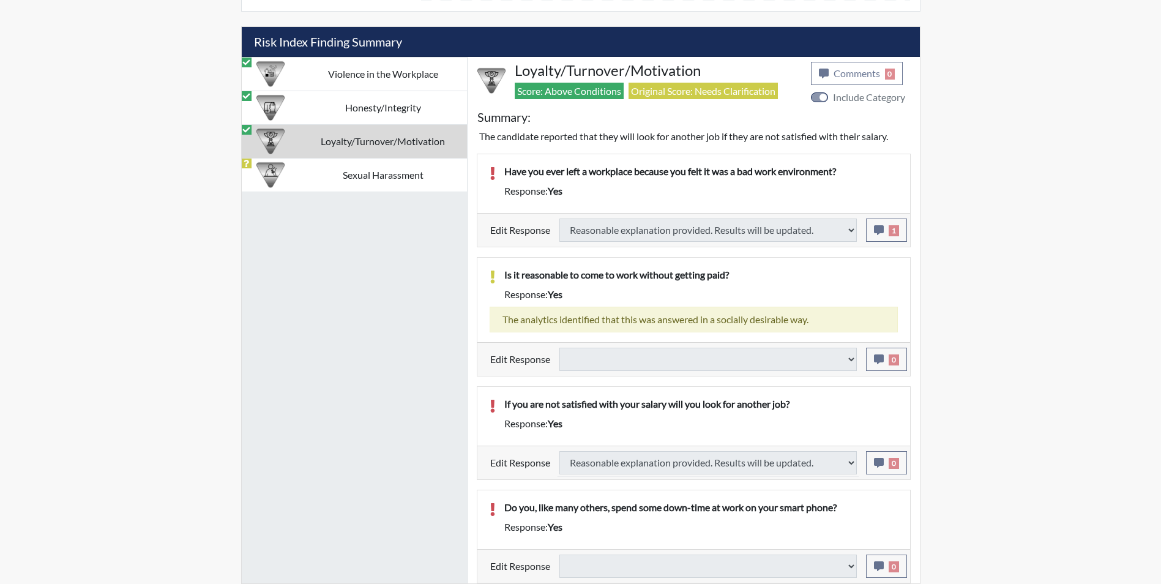
select select
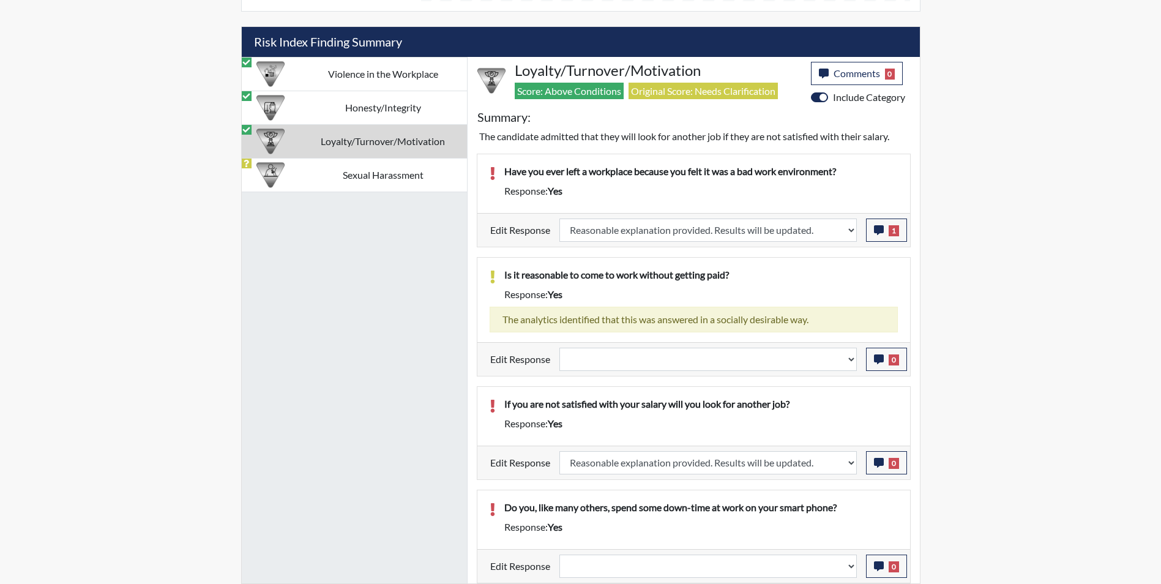
scroll to position [203, 509]
click at [613, 568] on select "Question is not relevant. Results will be updated. Reasonable explanation provi…" at bounding box center [707, 565] width 297 height 23
select select "reasonable-explanation-provided"
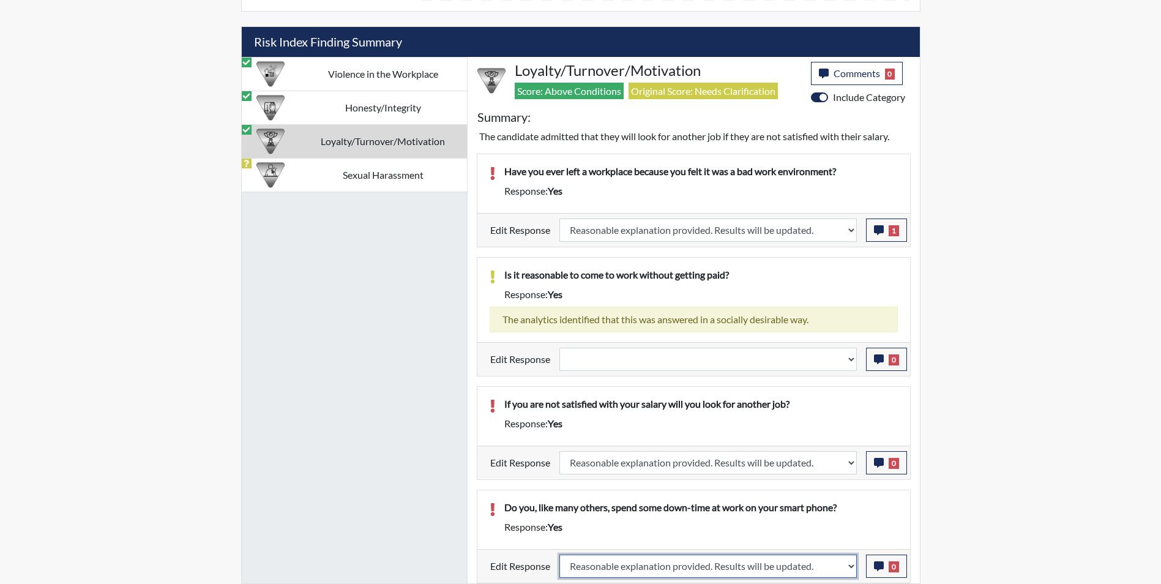
click at [559, 554] on select "Question is not relevant. Results will be updated. Reasonable explanation provi…" at bounding box center [707, 565] width 297 height 23
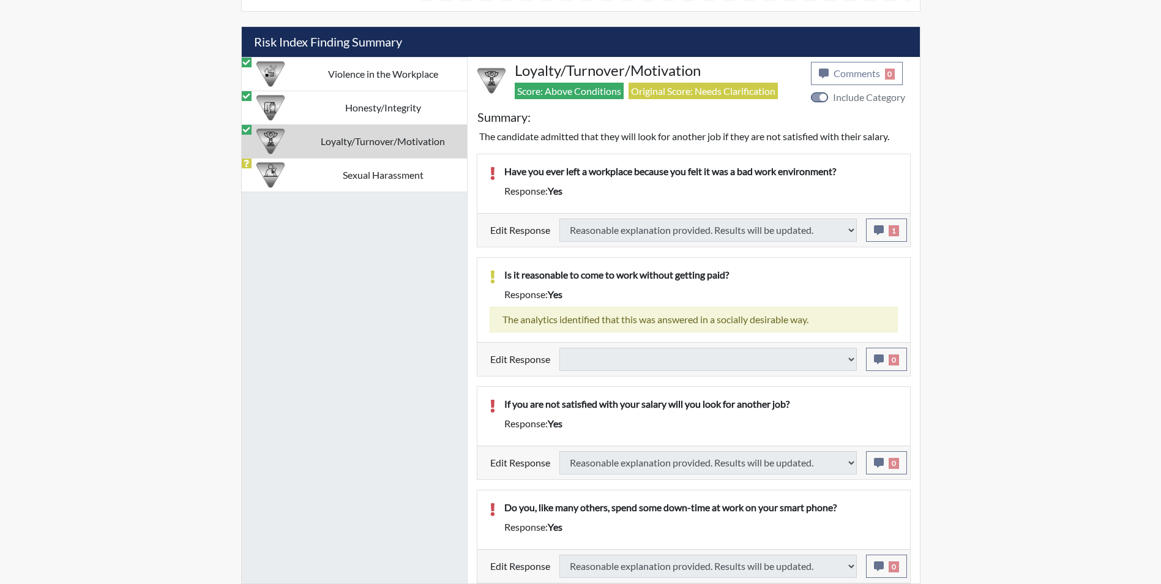
select select
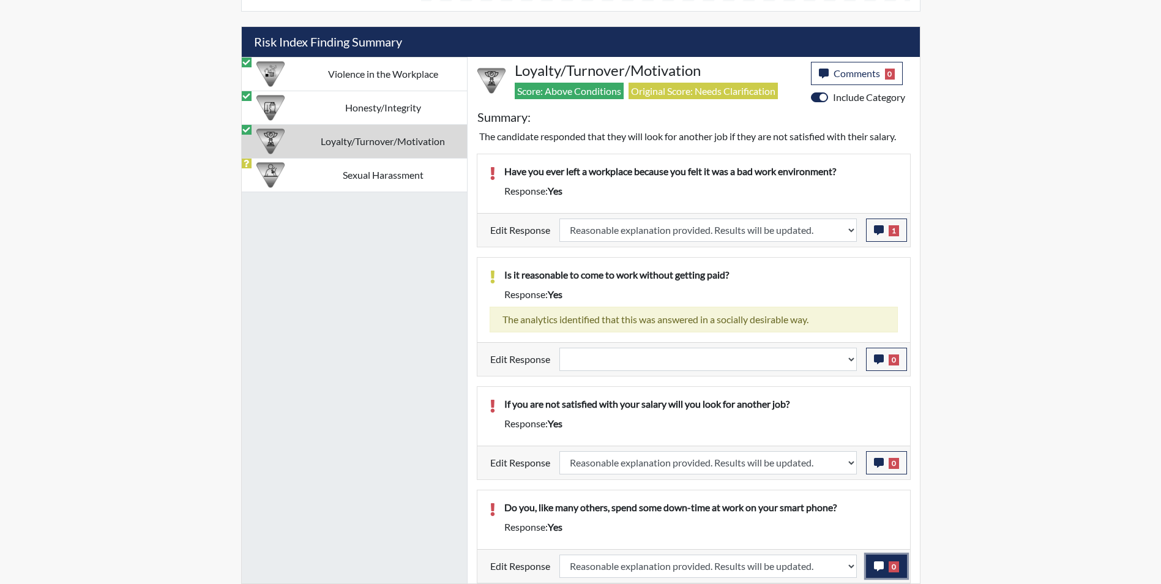
click at [881, 566] on icon "button" at bounding box center [879, 566] width 10 height 10
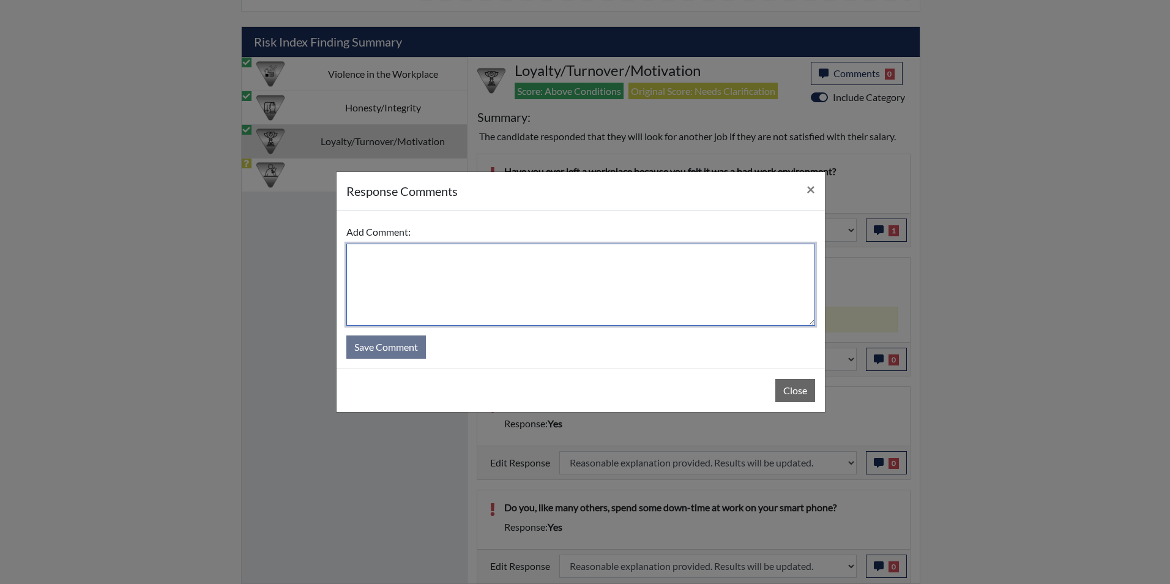
click at [438, 286] on textarea at bounding box center [580, 285] width 469 height 82
type textarea "But he would not if it is against company policy"
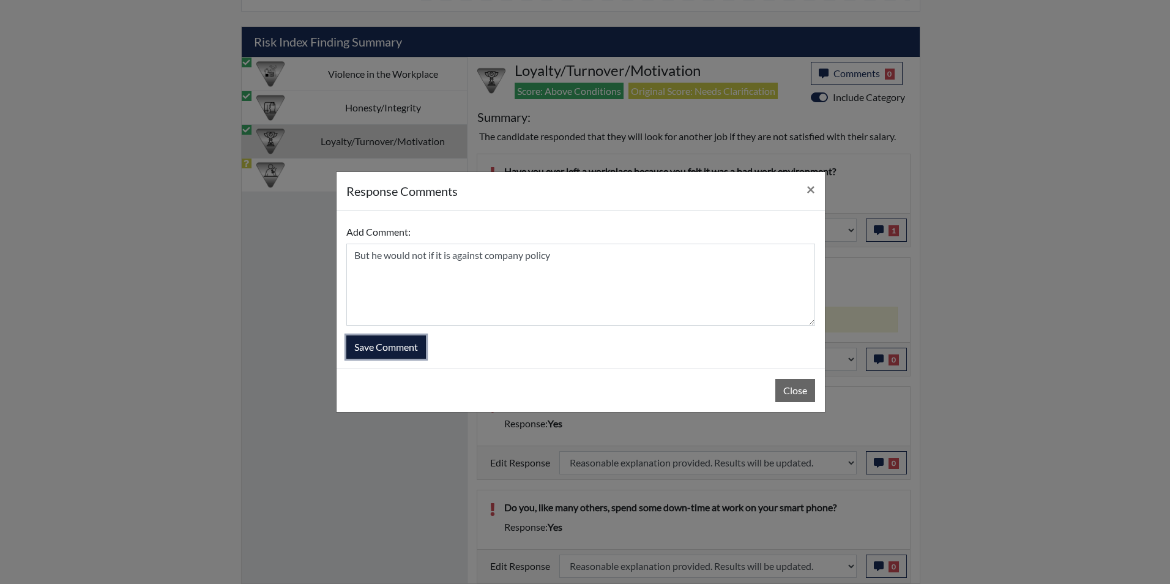
click at [400, 347] on button "Save Comment" at bounding box center [386, 346] width 80 height 23
select select
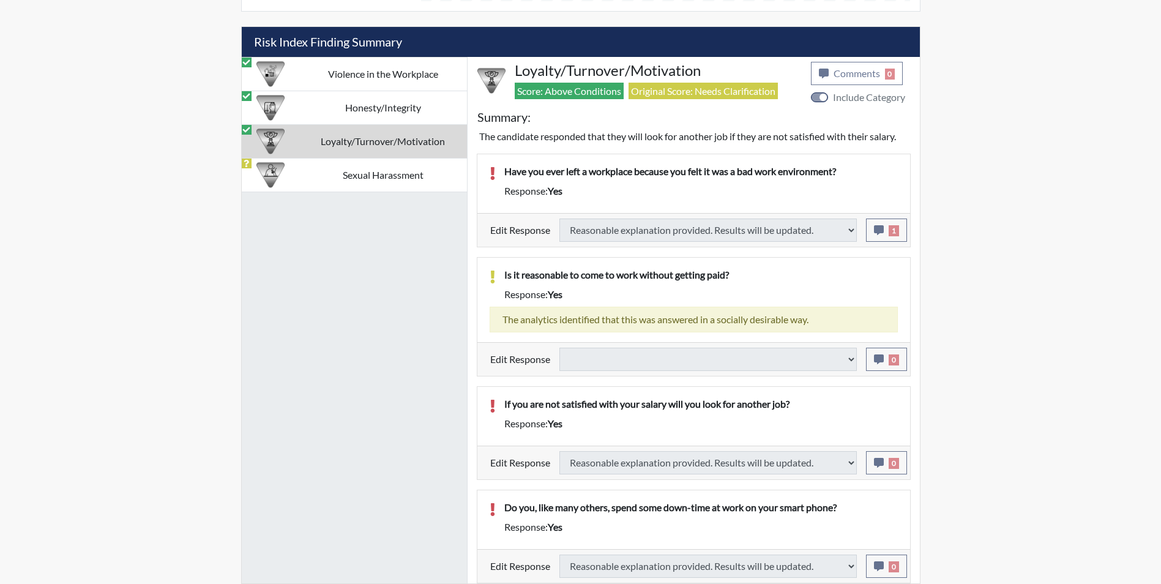
select select
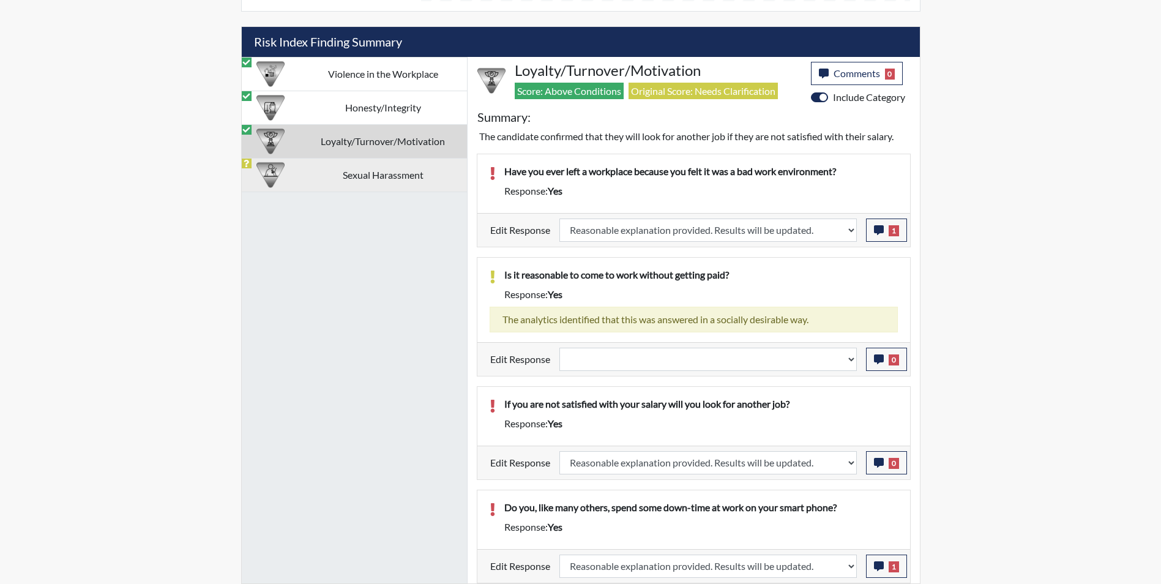
click at [286, 171] on div at bounding box center [271, 174] width 48 height 33
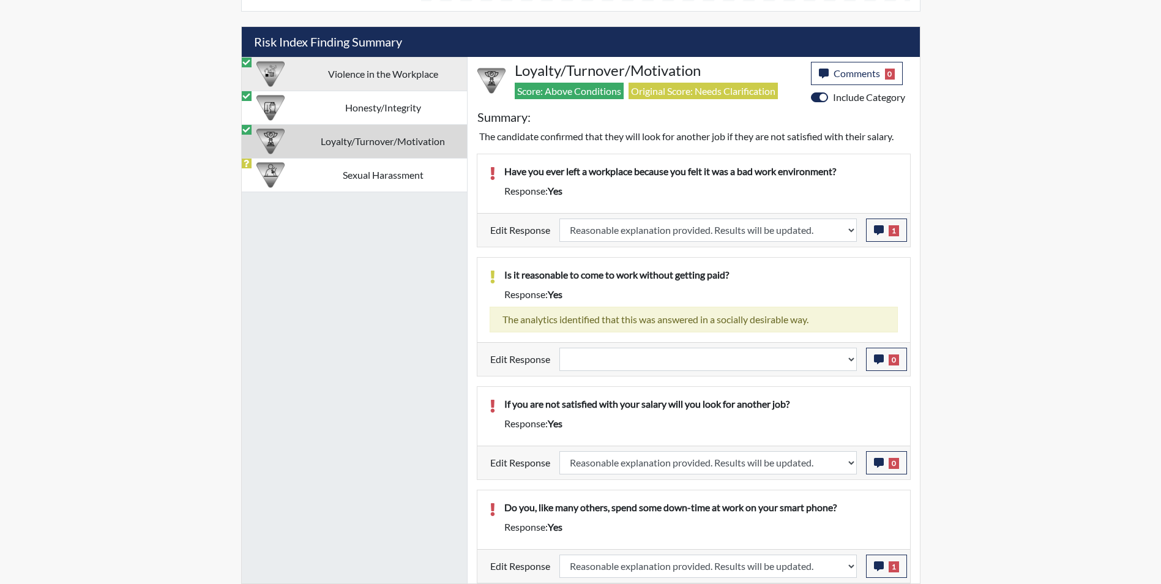
scroll to position [600, 0]
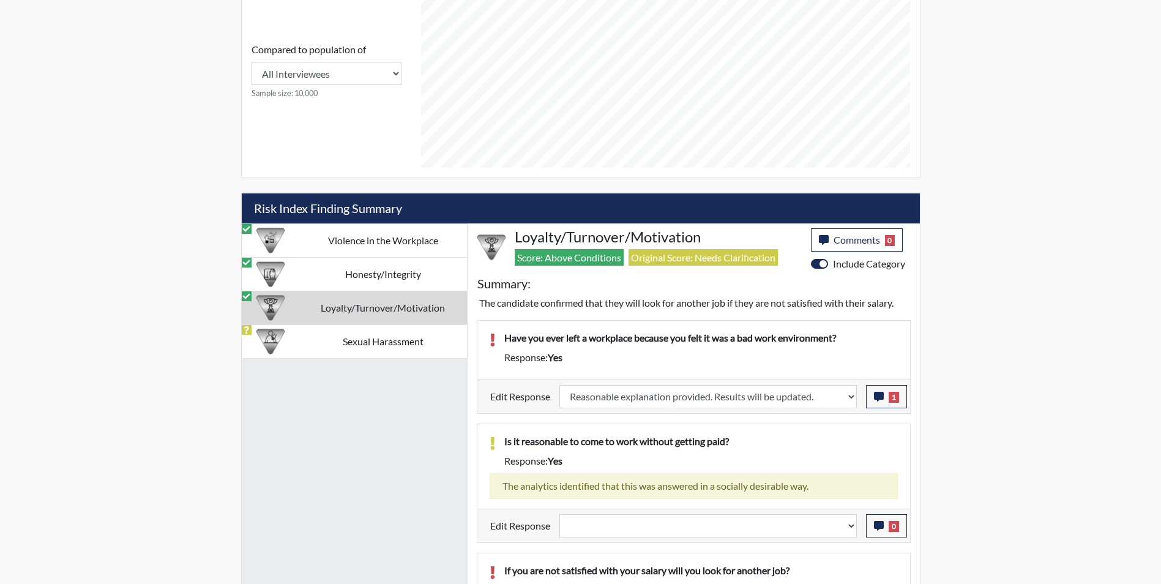
select select
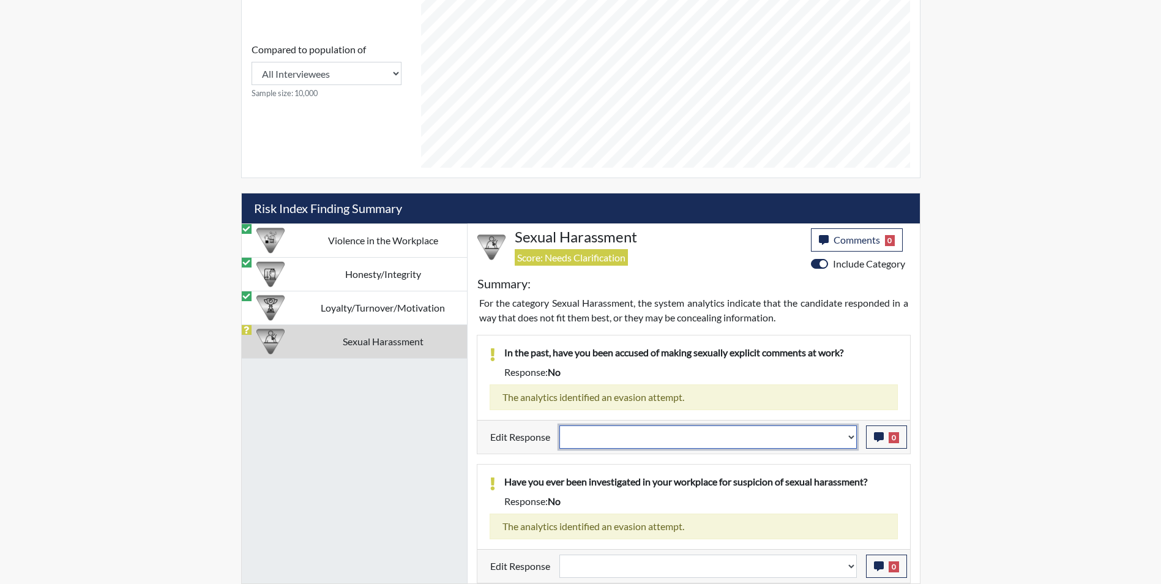
drag, startPoint x: 589, startPoint y: 435, endPoint x: 589, endPoint y: 442, distance: 6.7
click at [589, 435] on select "Question is not relevant. Results will be updated. Reasonable explanation provi…" at bounding box center [707, 436] width 297 height 23
select select "reasonable-explanation-provided"
click at [559, 425] on select "Question is not relevant. Results will be updated. Reasonable explanation provi…" at bounding box center [707, 436] width 297 height 23
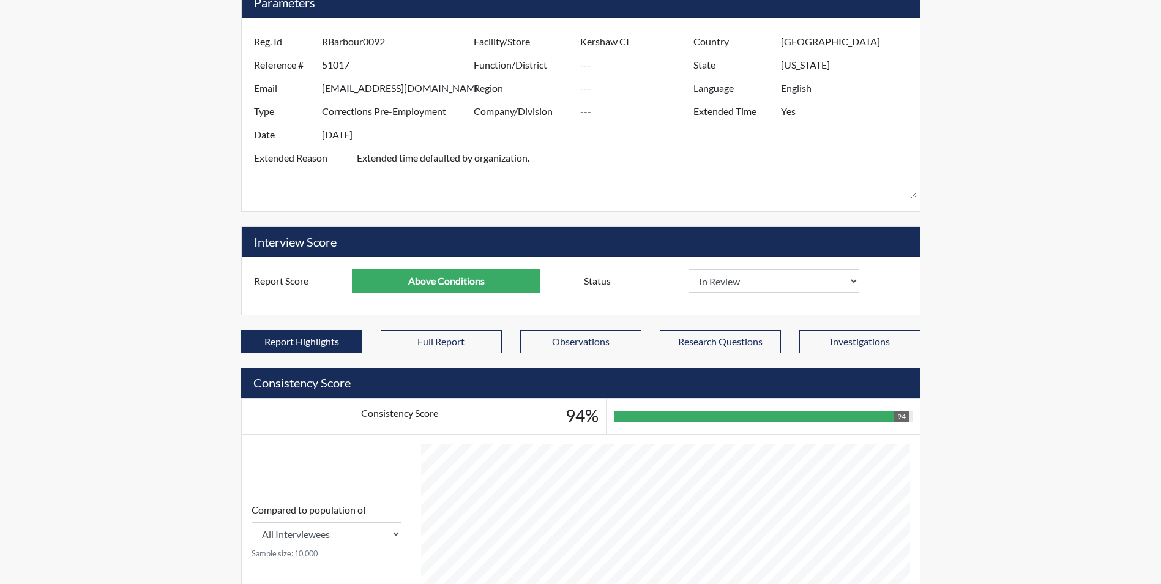
scroll to position [111, 0]
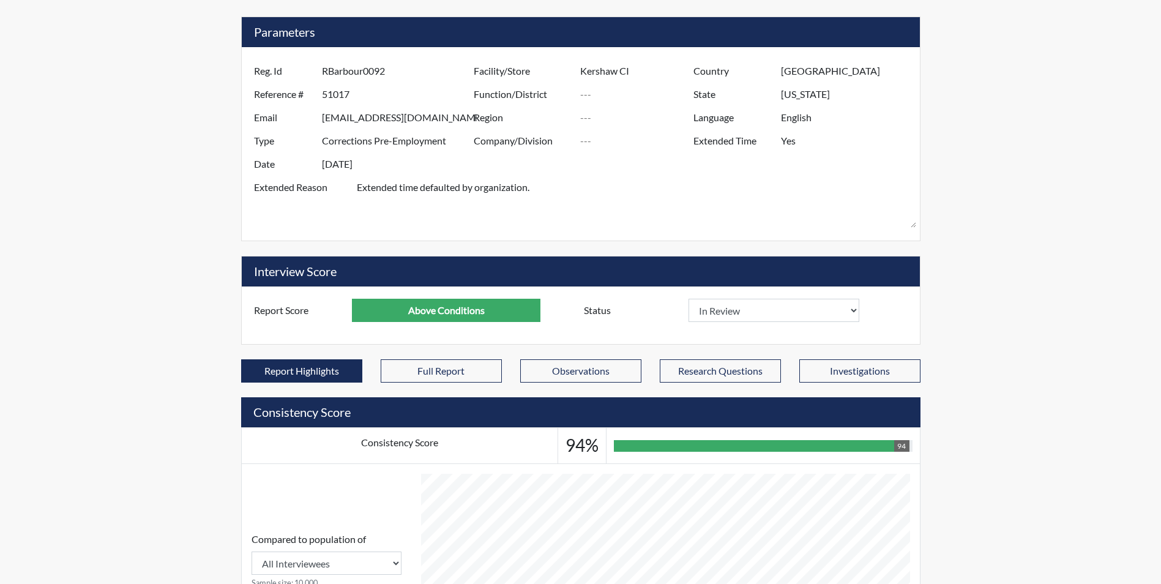
select select
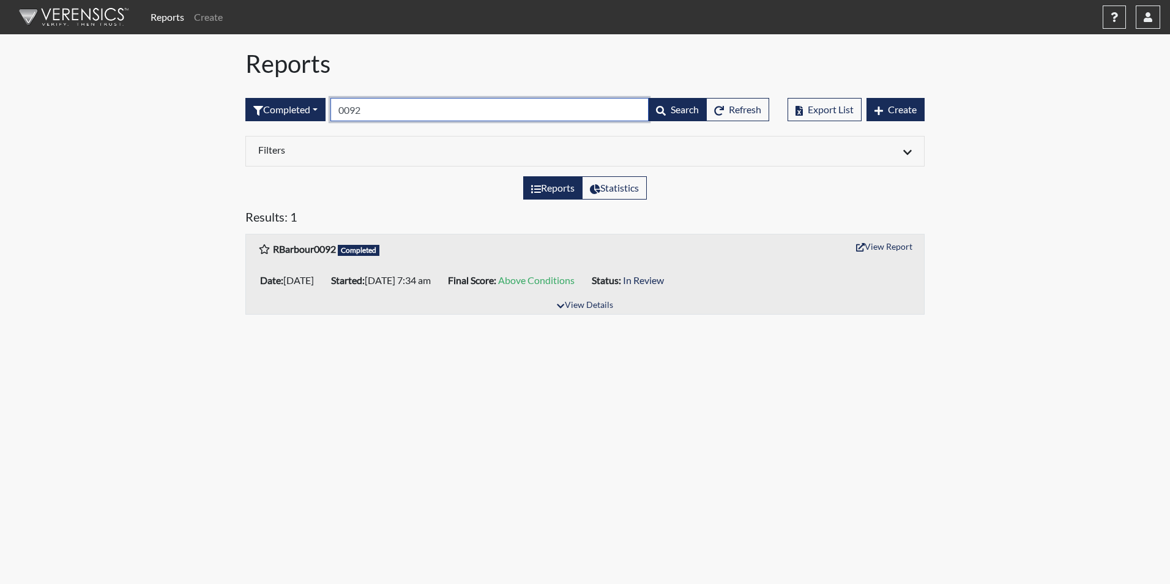
click at [378, 114] on input "0092" at bounding box center [489, 109] width 318 height 23
type input "0"
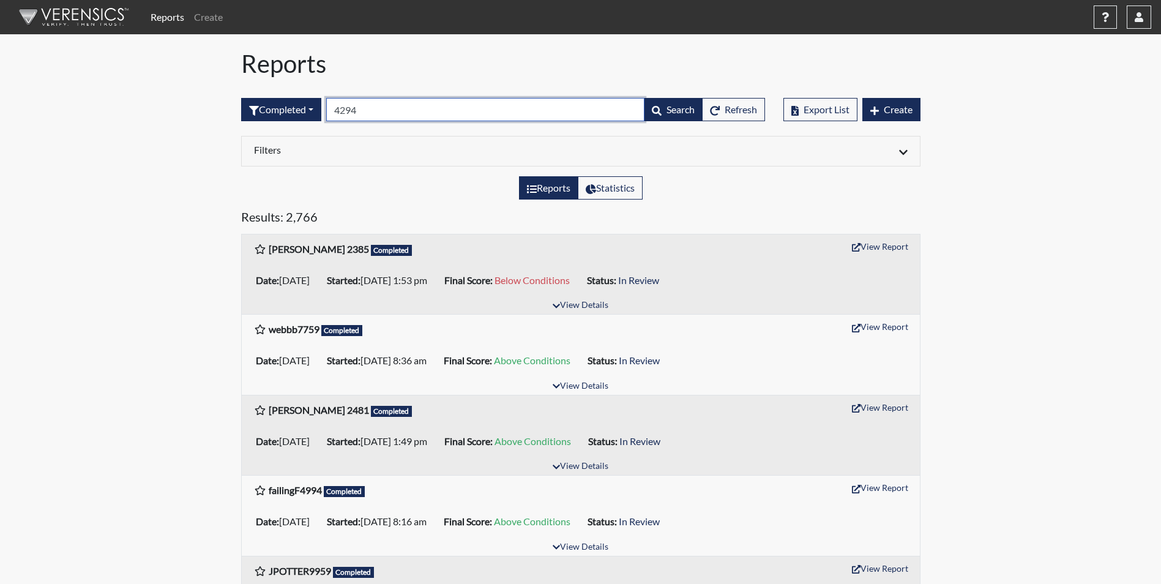
type input "4294"
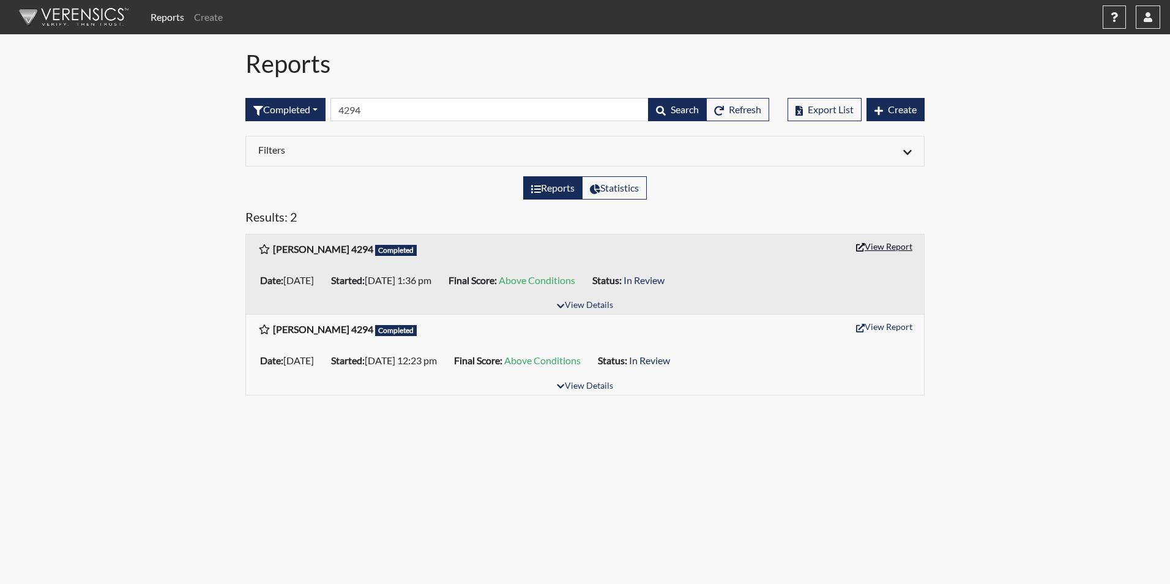
click at [889, 250] on button "View Report" at bounding box center [884, 246] width 67 height 19
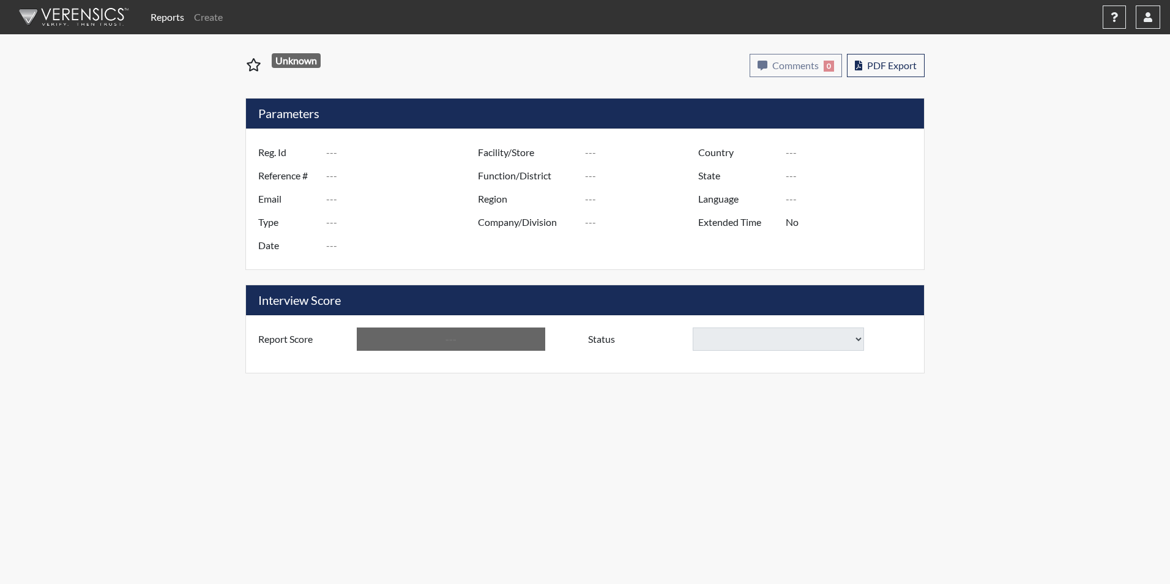
type input "[PERSON_NAME] 4294"
type input "50935"
type input "[PERSON_NAME][EMAIL_ADDRESS][PERSON_NAME][DOMAIN_NAME]"
type input "Corrections Pre-Employment"
type input "[DATE]"
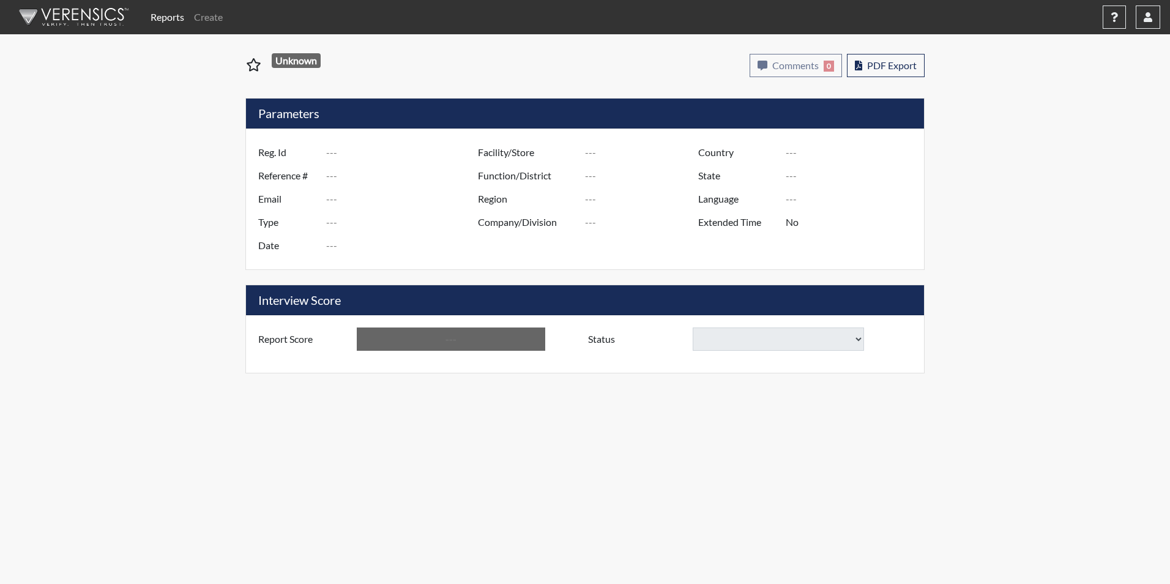
type input "[PERSON_NAME]"
type input "[GEOGRAPHIC_DATA]"
type input "[US_STATE]"
type input "English"
type input "Yes"
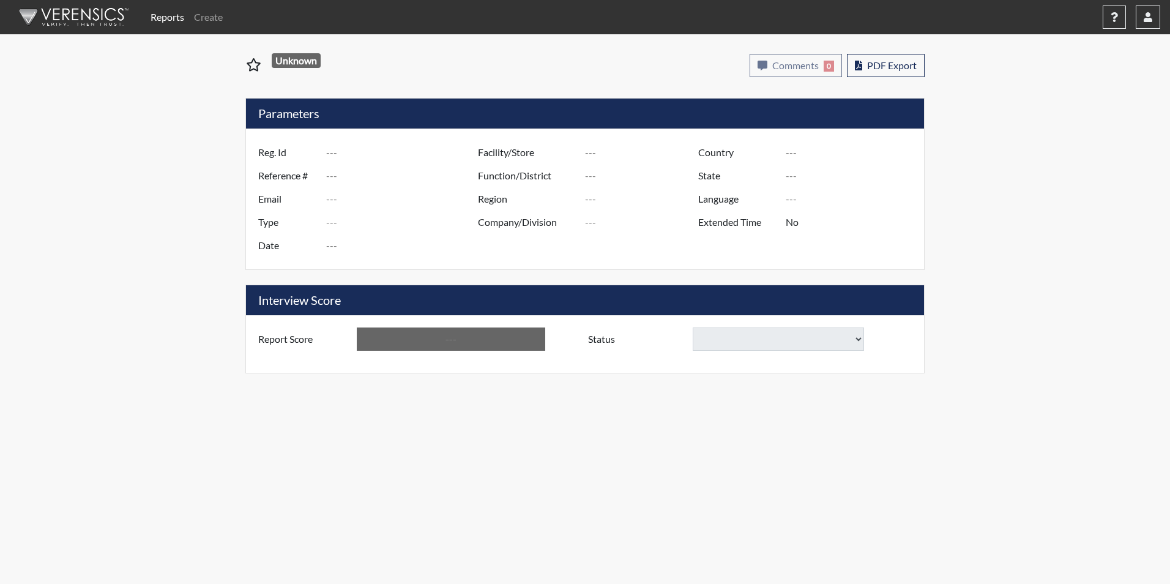
type input "Above Conditions"
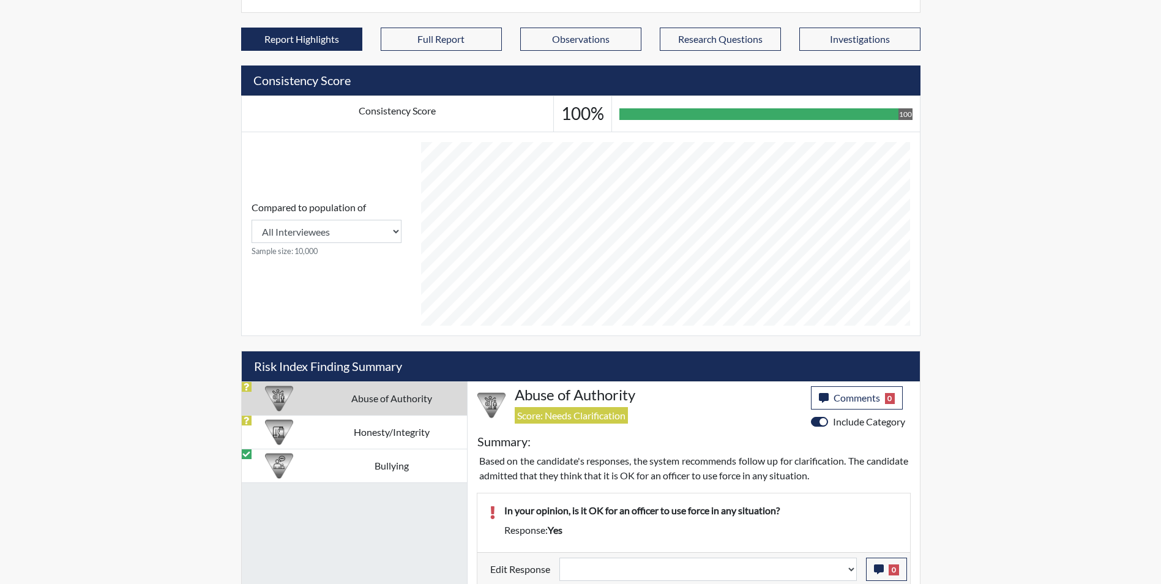
scroll to position [445, 0]
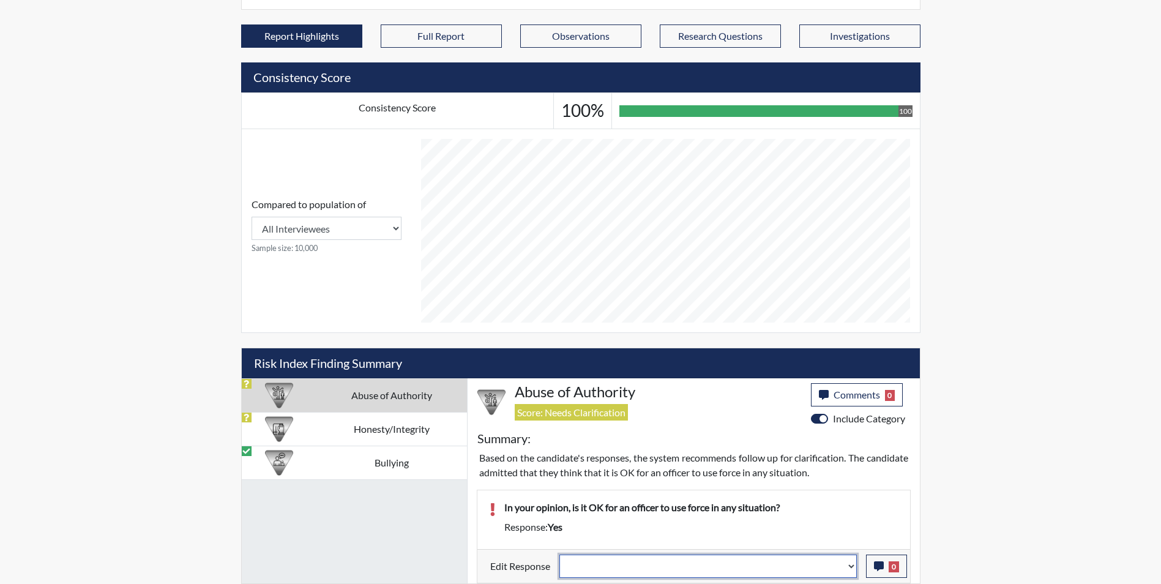
click at [641, 565] on select "Question is not relevant. Results will be updated. Reasonable explanation provi…" at bounding box center [707, 565] width 297 height 23
select select "reasonable-explanation-provided"
click at [559, 554] on select "Question is not relevant. Results will be updated. Reasonable explanation provi…" at bounding box center [707, 565] width 297 height 23
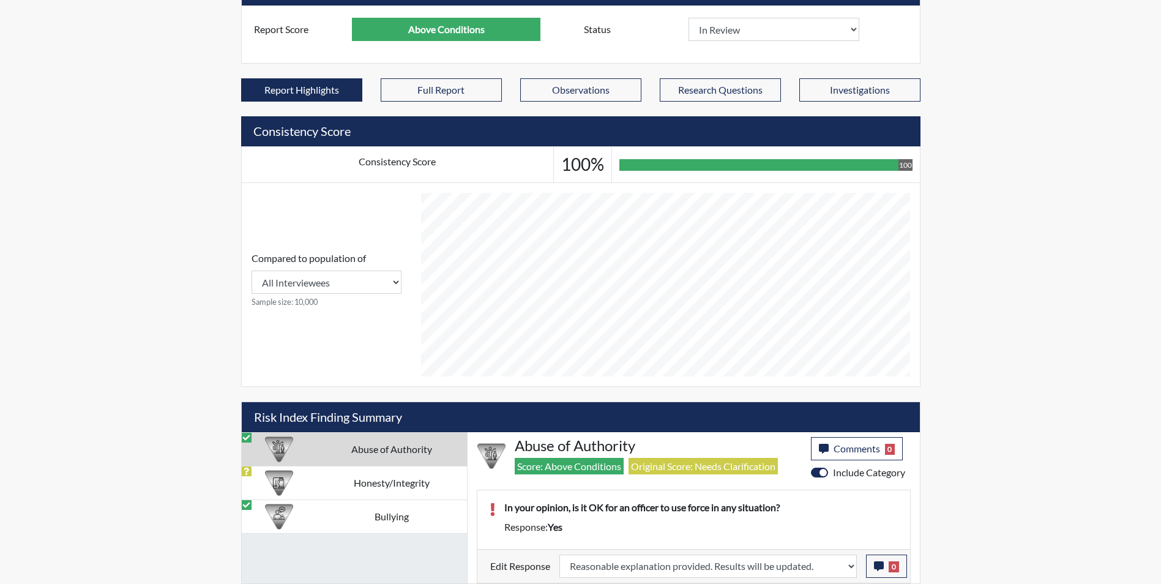
scroll to position [203, 509]
click at [879, 569] on icon "button" at bounding box center [879, 566] width 10 height 10
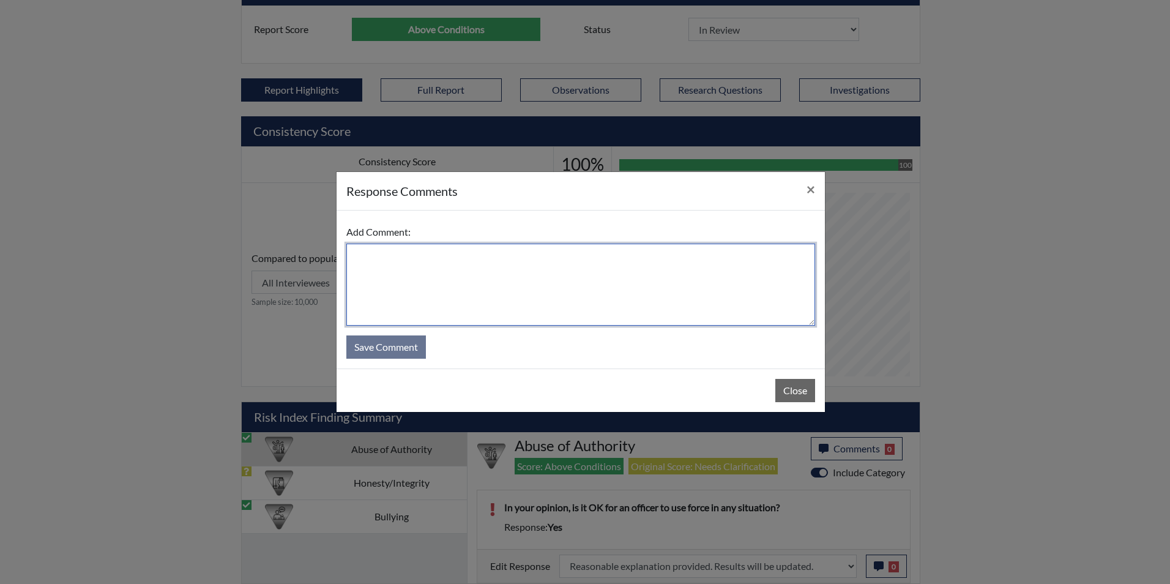
click at [416, 280] on textarea at bounding box center [580, 285] width 469 height 82
type textarea "Applicant answered no"
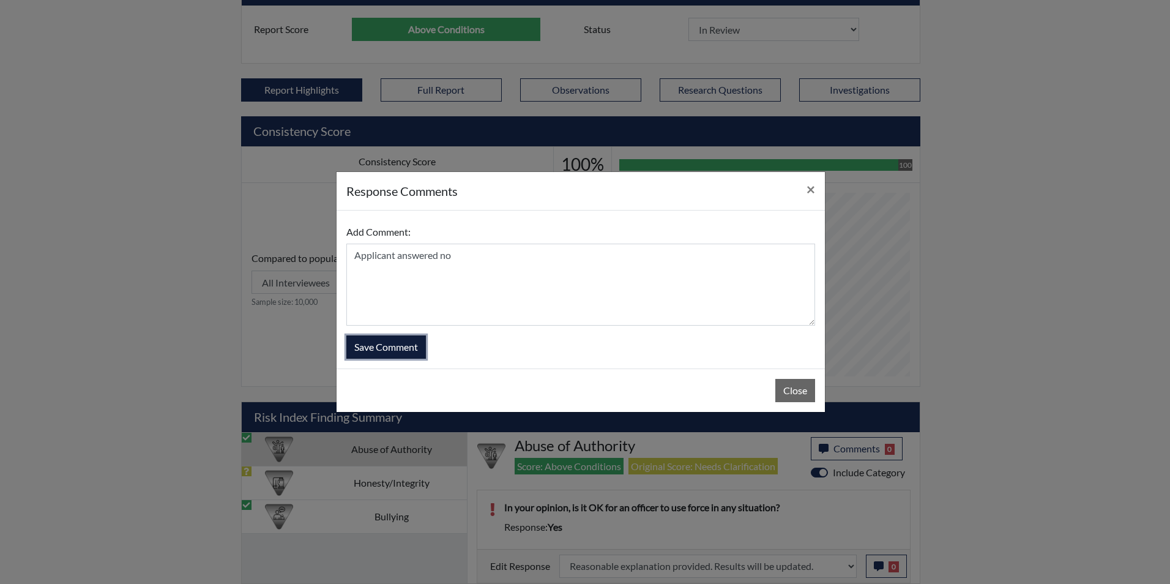
click at [407, 346] on button "Save Comment" at bounding box center [386, 346] width 80 height 23
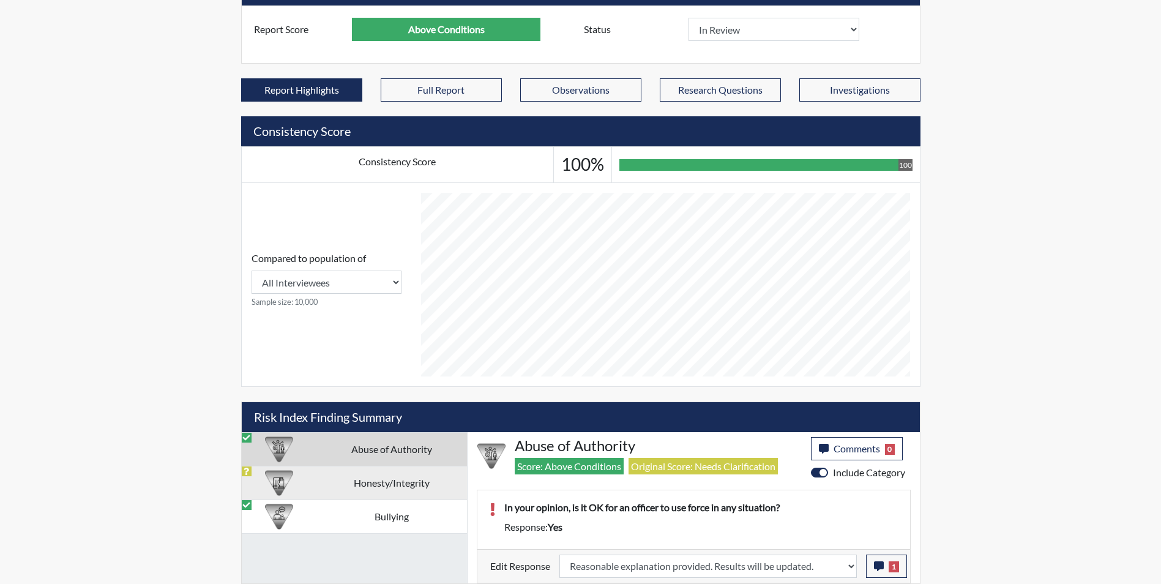
click at [387, 482] on td "Honesty/Integrity" at bounding box center [391, 483] width 151 height 34
select select
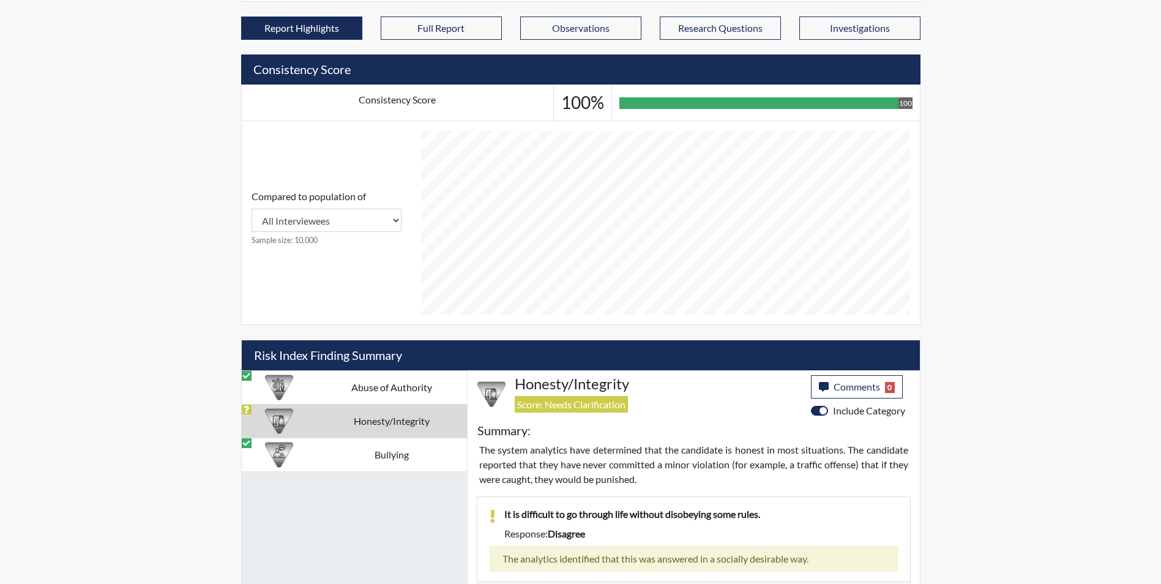
scroll to position [636, 0]
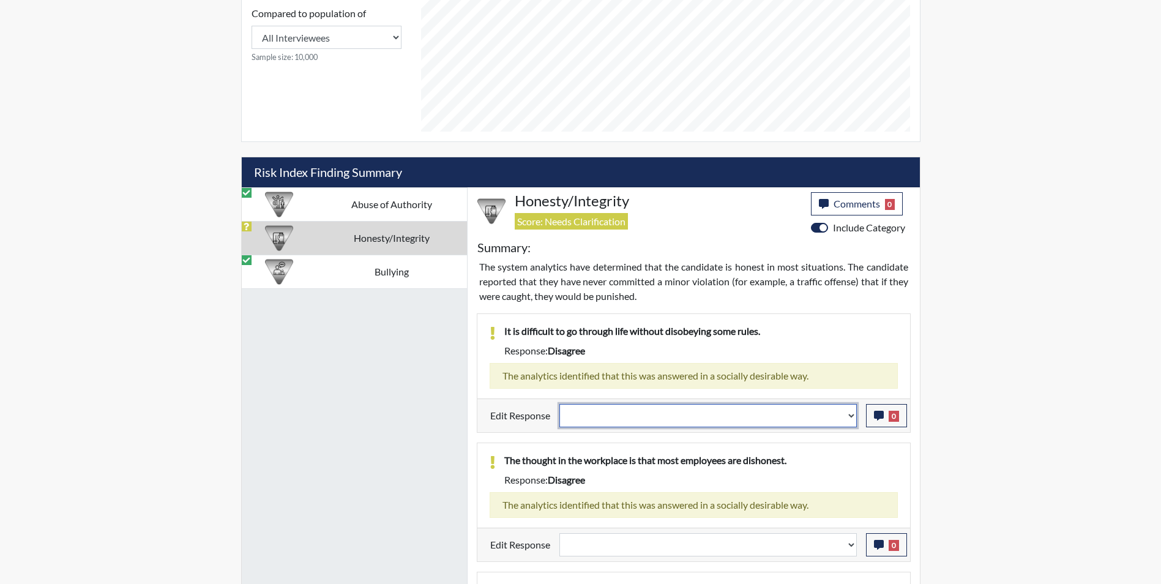
click at [605, 416] on select "Question is not relevant. Results will be updated. Reasonable explanation provi…" at bounding box center [707, 415] width 297 height 23
select select "reasonable-explanation-provided"
click at [559, 404] on select "Question is not relevant. Results will be updated. Reasonable explanation provi…" at bounding box center [707, 415] width 297 height 23
select select
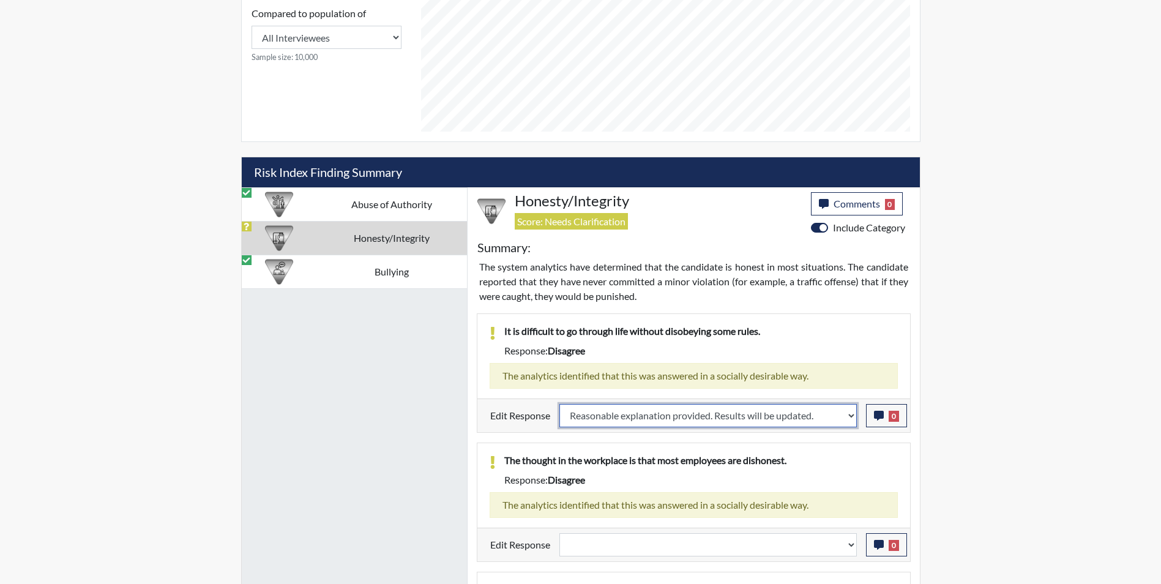
select select
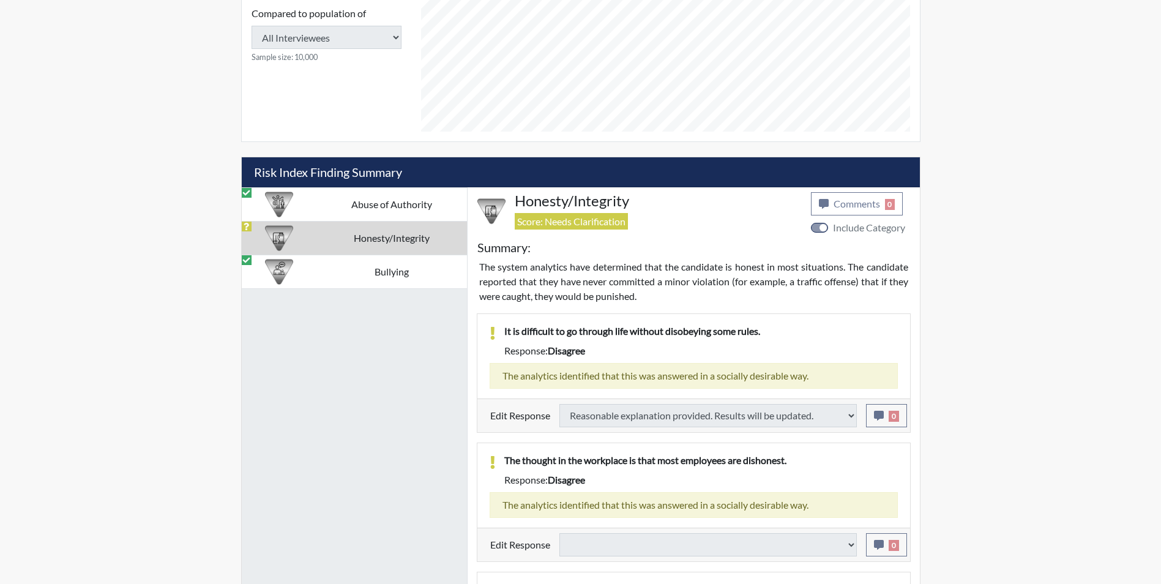
select select
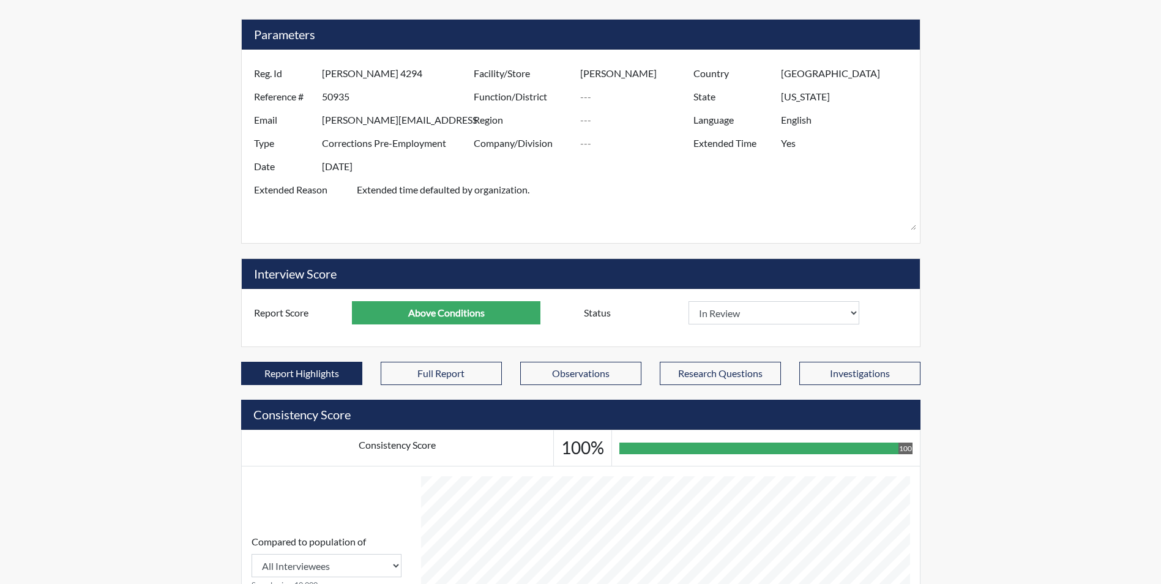
scroll to position [86, 0]
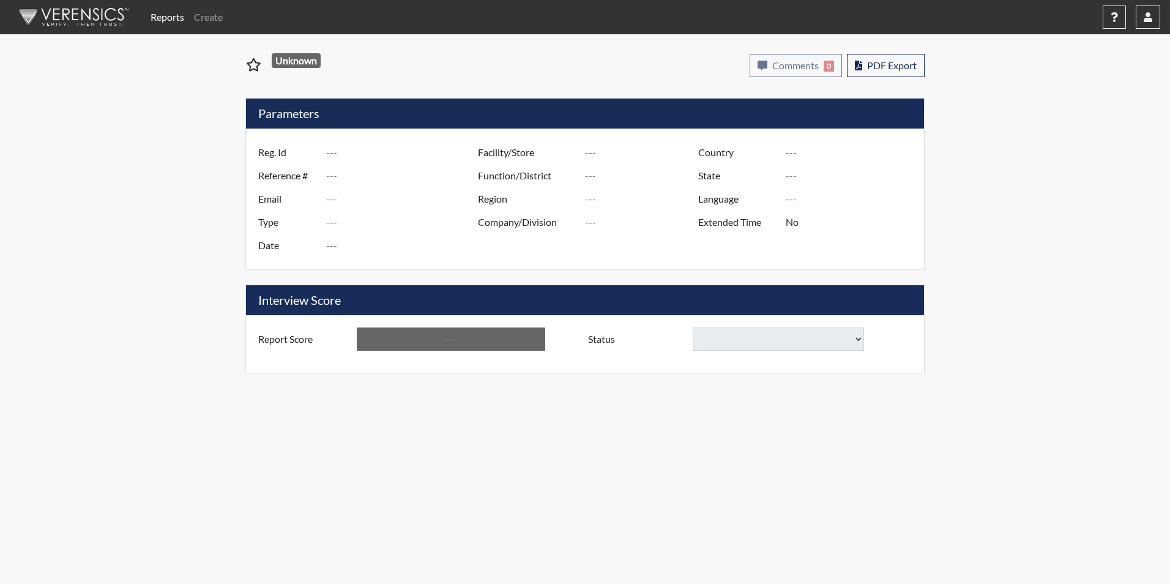
type input "[PERSON_NAME] 2385"
type input "51095"
type input "[EMAIL_ADDRESS][DOMAIN_NAME]"
type input "Corrections Pre-Employment"
type input "[DATE]"
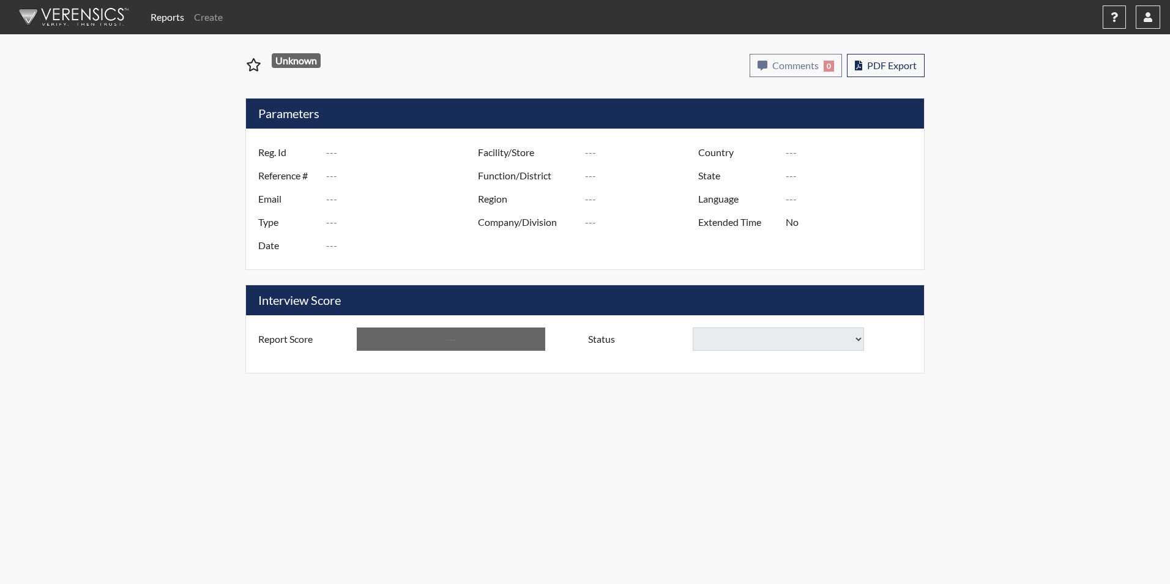
type input "Ridgeland CI"
type input "[GEOGRAPHIC_DATA]"
type input "[US_STATE]"
type input "English"
type input "Yes"
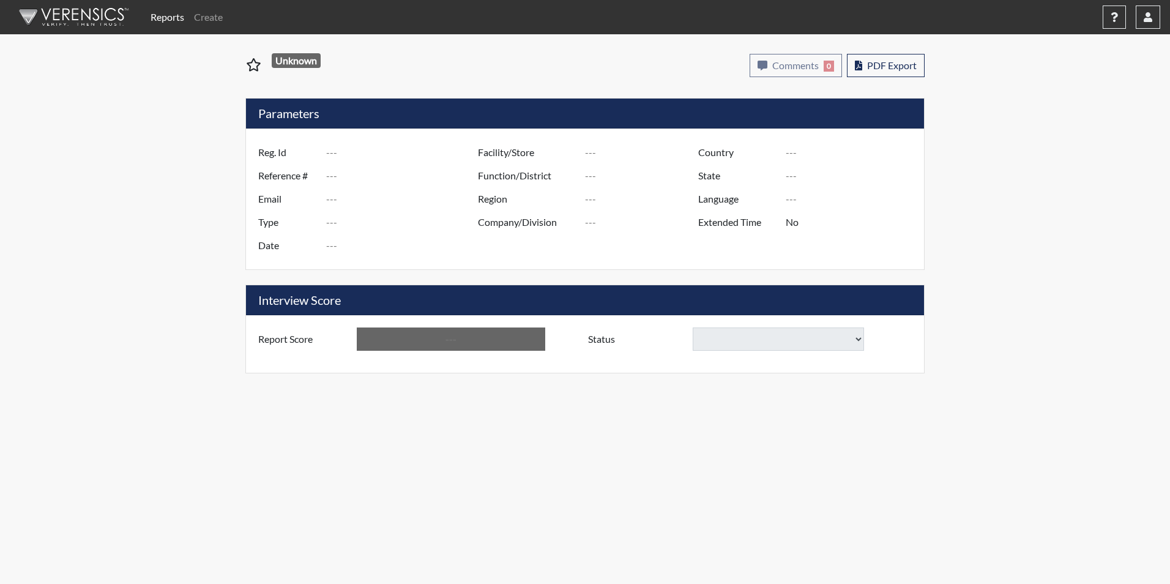
type input "Below Conditions"
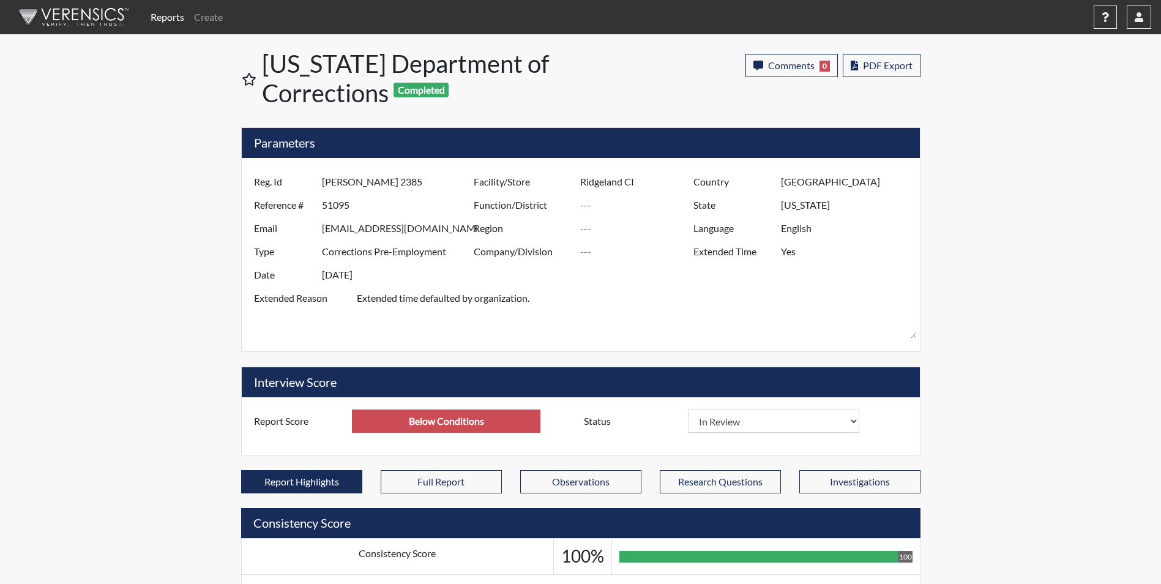
scroll to position [203, 509]
select select
